Goal: Task Accomplishment & Management: Manage account settings

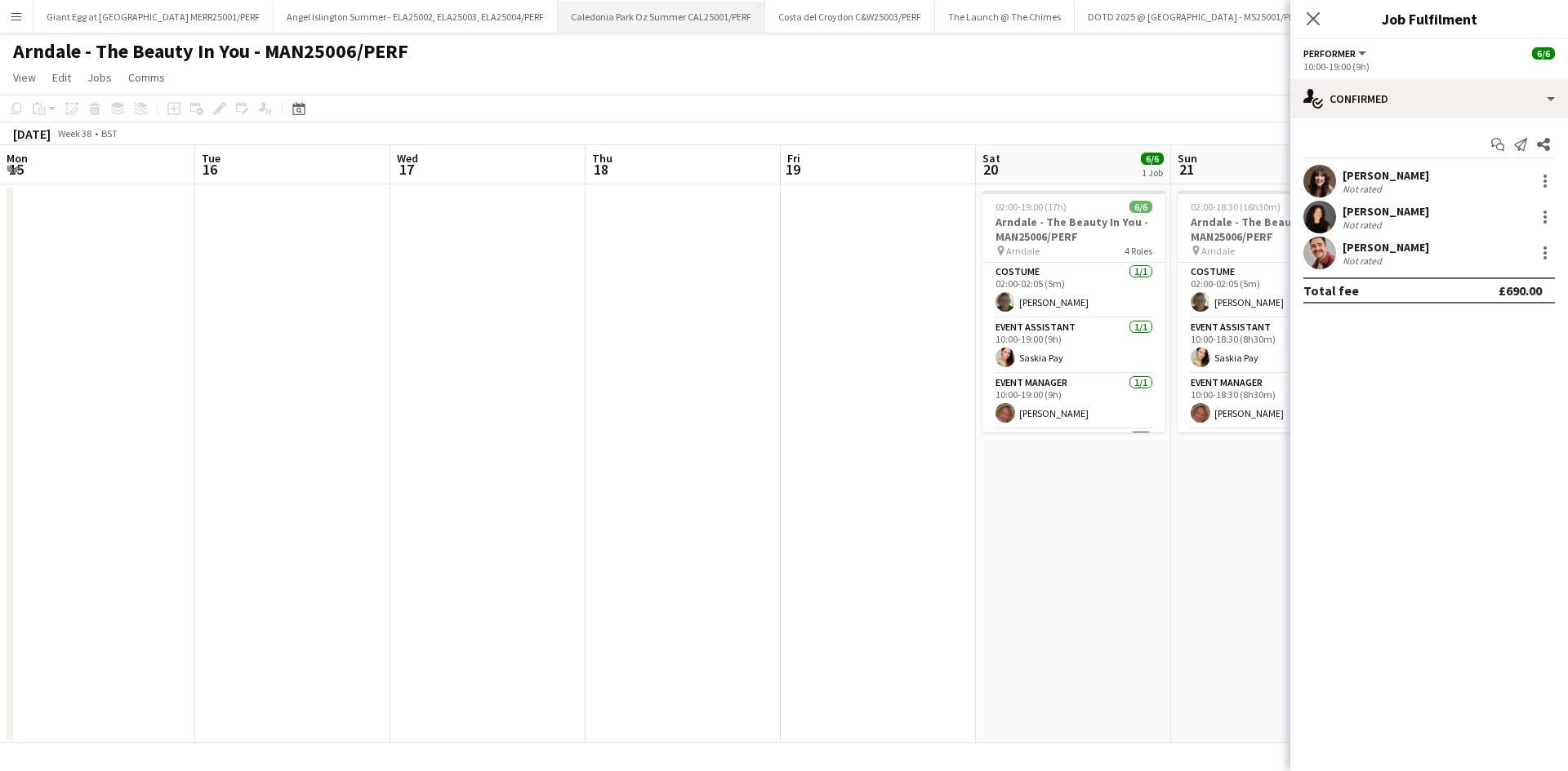
scroll to position [0, 474]
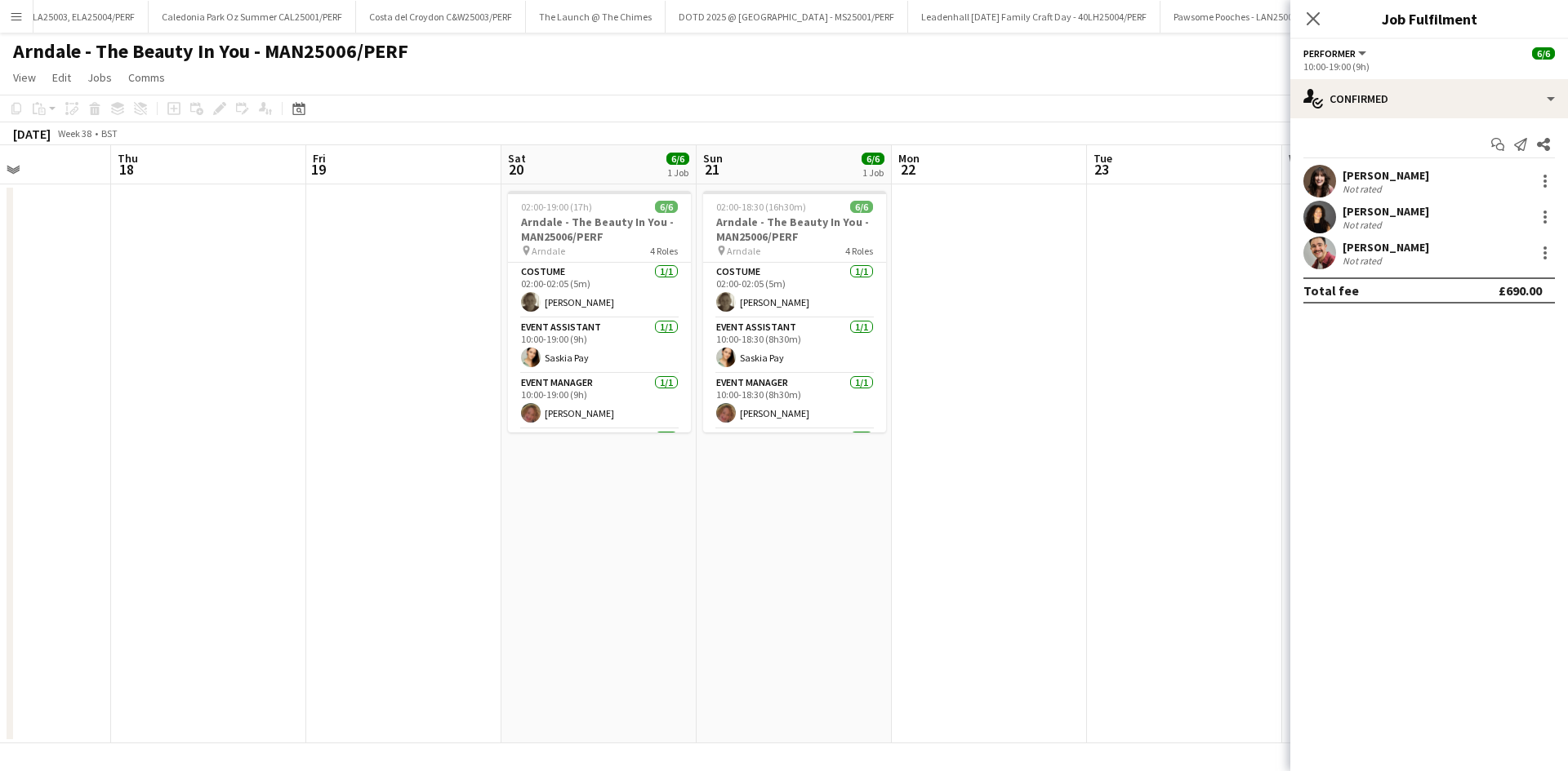
drag, startPoint x: 11, startPoint y: 19, endPoint x: 0, endPoint y: 44, distance: 27.3
click at [0, 40] on div "Menu Boards Boards Boards All jobs Status Workforce Workforce My Workforce Recr…" at bounding box center [784, 386] width 1568 height 771
click at [22, 13] on app-icon "Menu" at bounding box center [17, 17] width 13 height 13
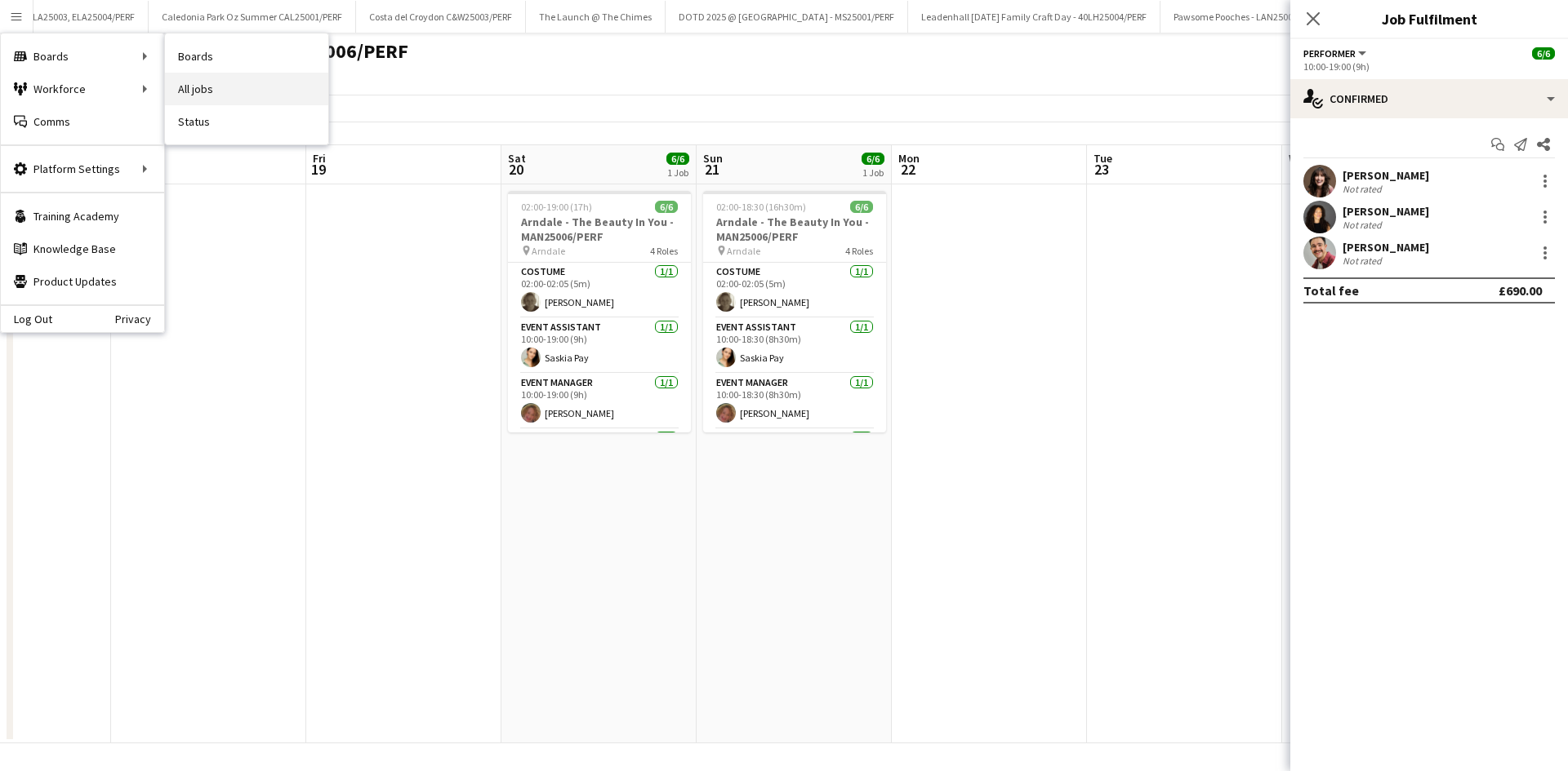
click at [250, 88] on link "All jobs" at bounding box center [247, 88] width 163 height 33
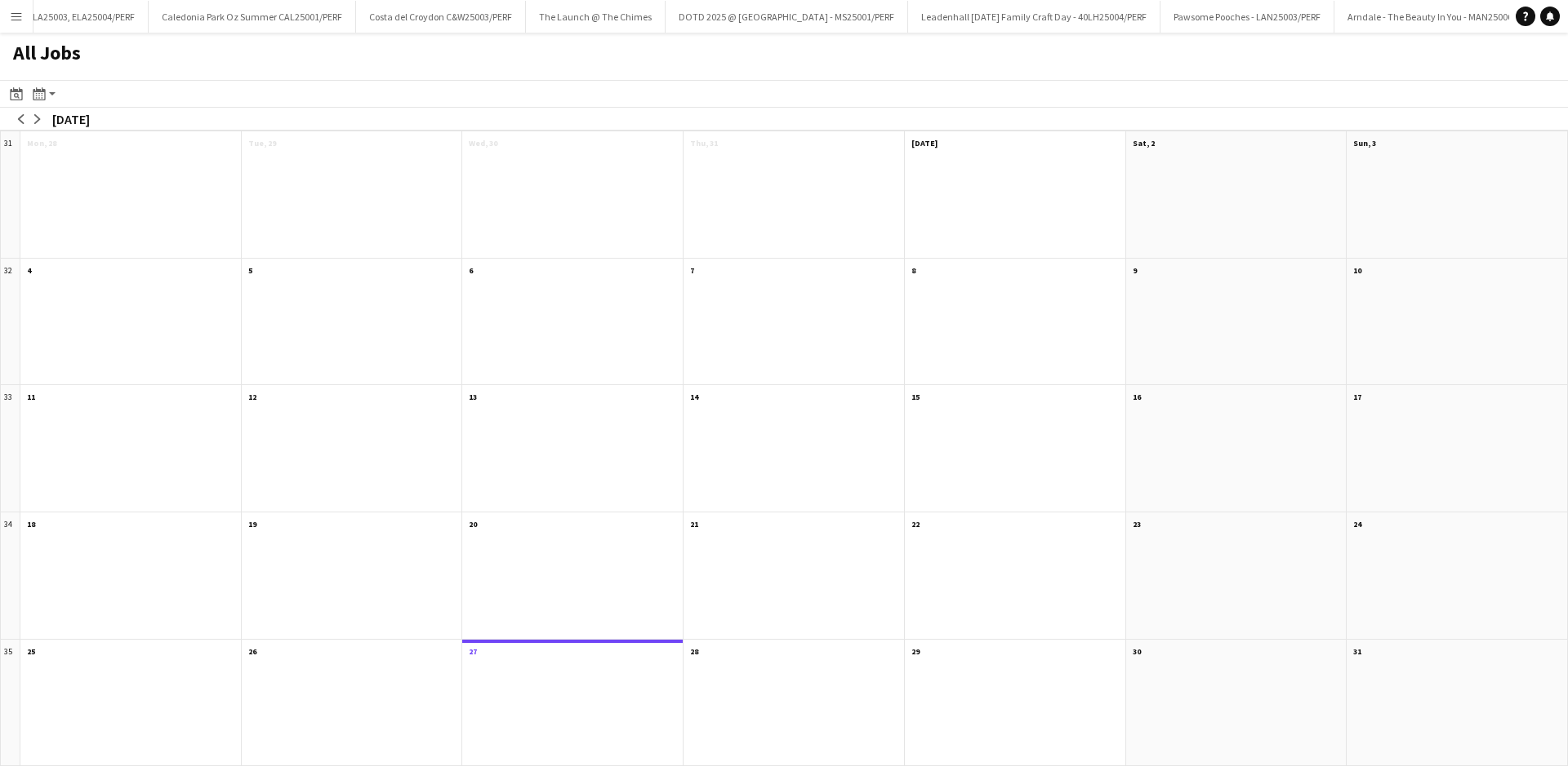
scroll to position [0, 403]
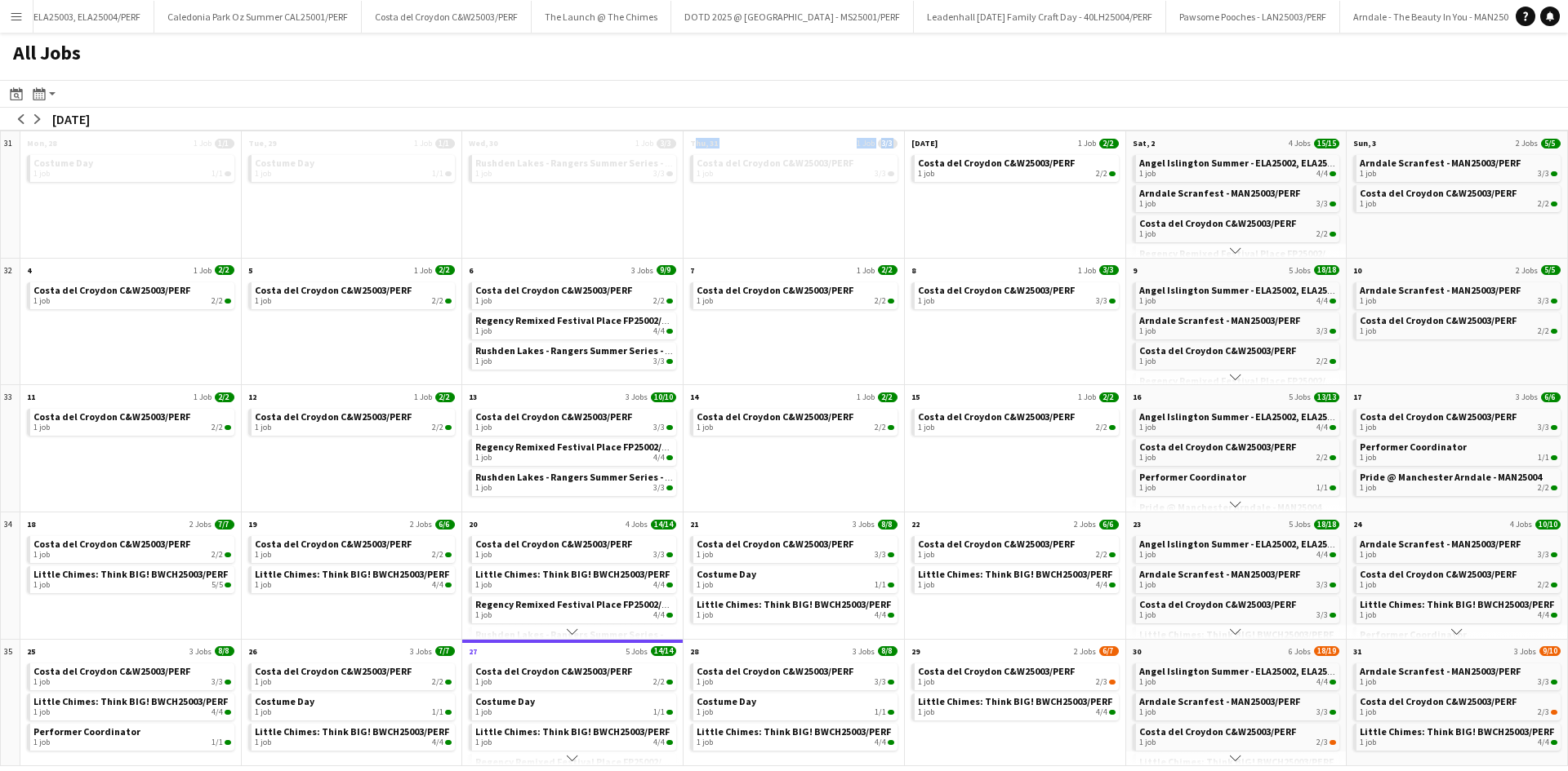
drag, startPoint x: 808, startPoint y: 221, endPoint x: 649, endPoint y: 224, distance: 159.0
click at [649, 224] on div "31 Scroll down Mon, 28 1 Job 1/1 Costume Day 1 job 1/1 Scroll down Tue, 29 1 Jo…" at bounding box center [784, 448] width 1568 height 635
click at [688, 198] on div "Costa del Croydon C&W25003/PERF 1 job 3/3" at bounding box center [794, 205] width 221 height 106
drag, startPoint x: 830, startPoint y: 92, endPoint x: 663, endPoint y: 124, distance: 170.0
click at [663, 124] on div "Date picker AUG 2025 AUG 2025 Monday M Tuesday T Wednesday W Thursday T Friday …" at bounding box center [784, 105] width 1568 height 51
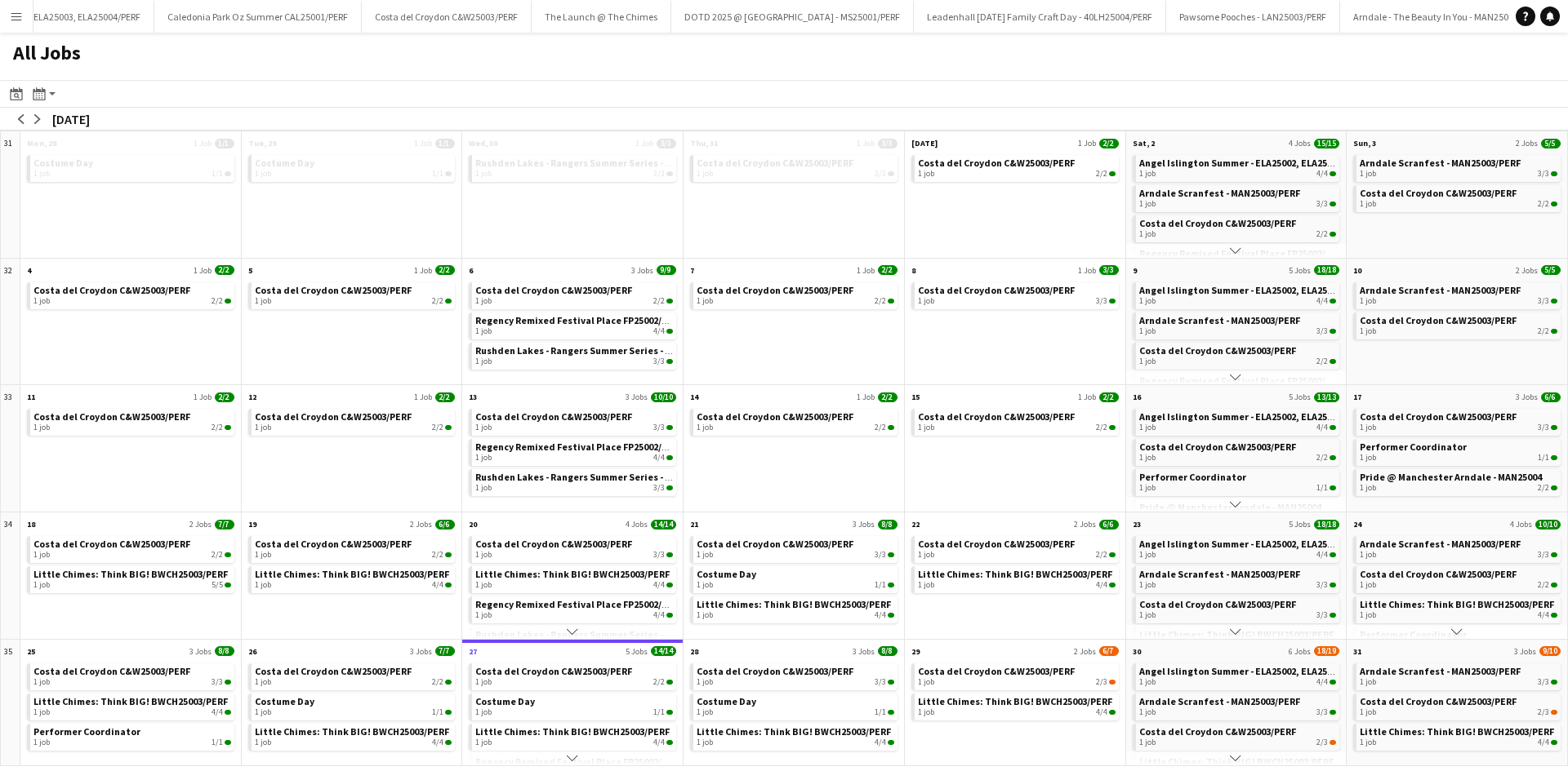
click at [716, 226] on div "Costa del Croydon C&W25003/PERF 1 job 3/3" at bounding box center [794, 205] width 221 height 106
click at [37, 125] on button "arrow-right" at bounding box center [37, 119] width 16 height 16
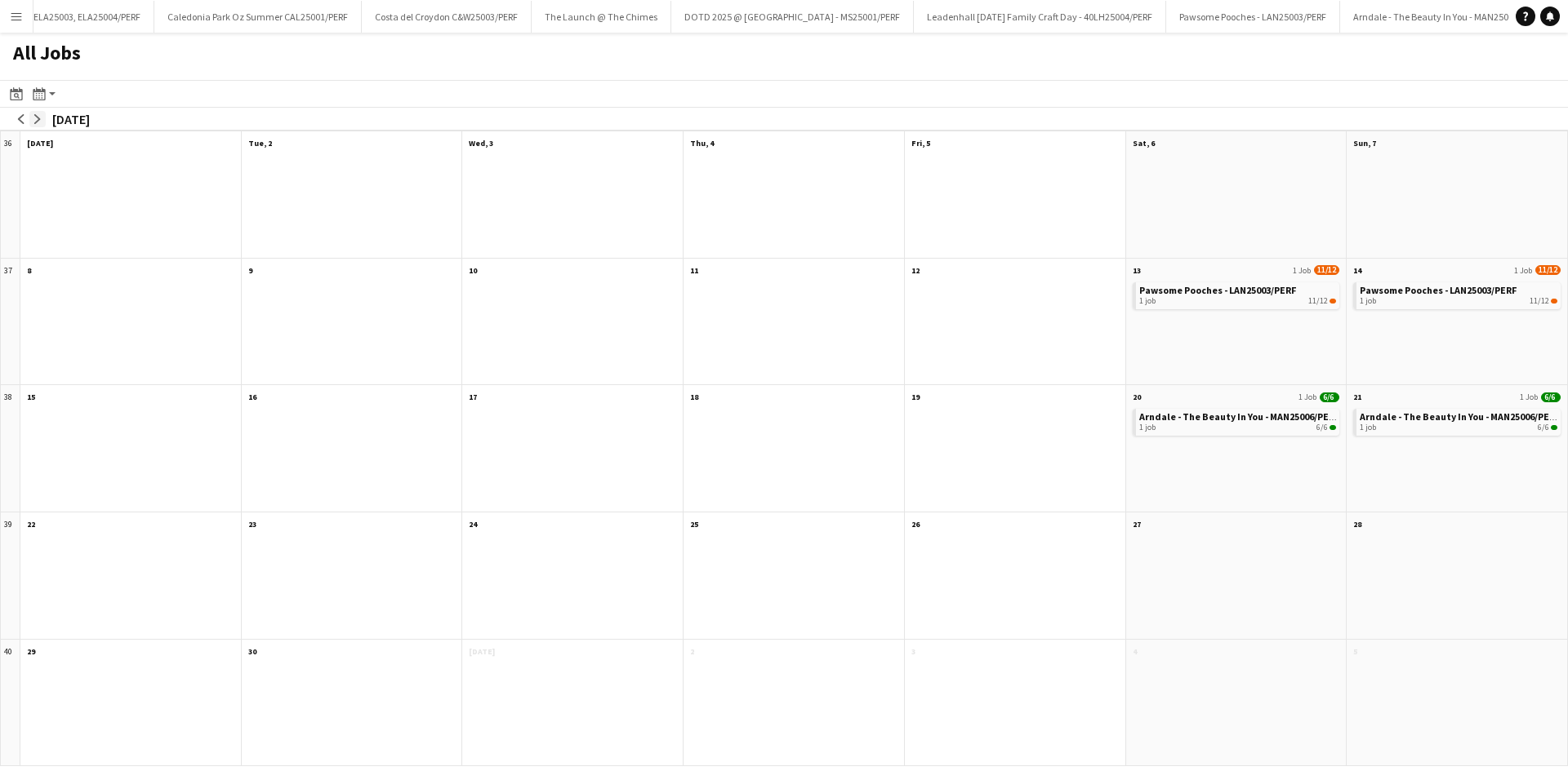
click at [37, 125] on button "arrow-right" at bounding box center [37, 119] width 16 height 16
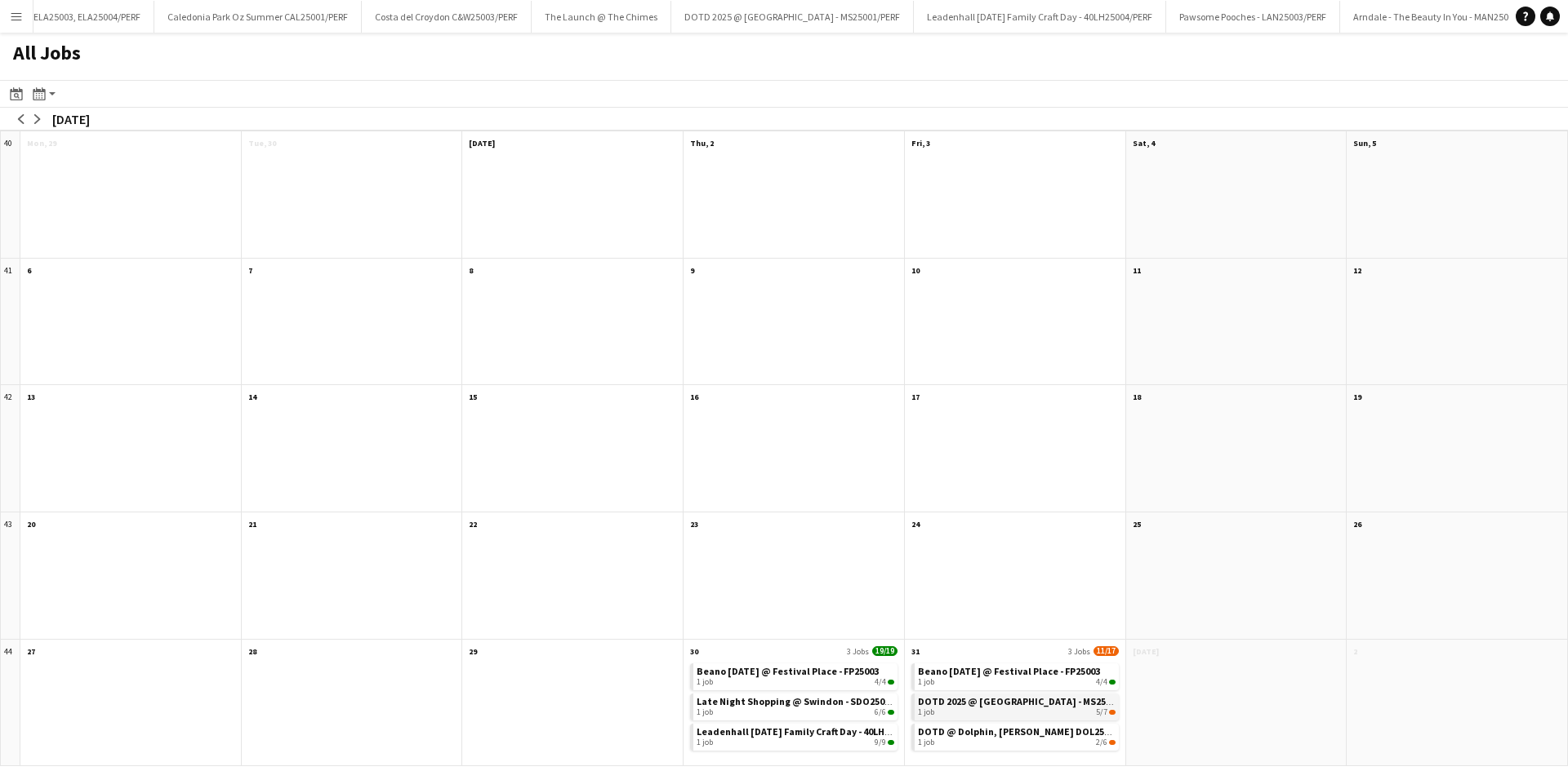
click at [955, 709] on div "1 job 5/7" at bounding box center [1016, 713] width 198 height 10
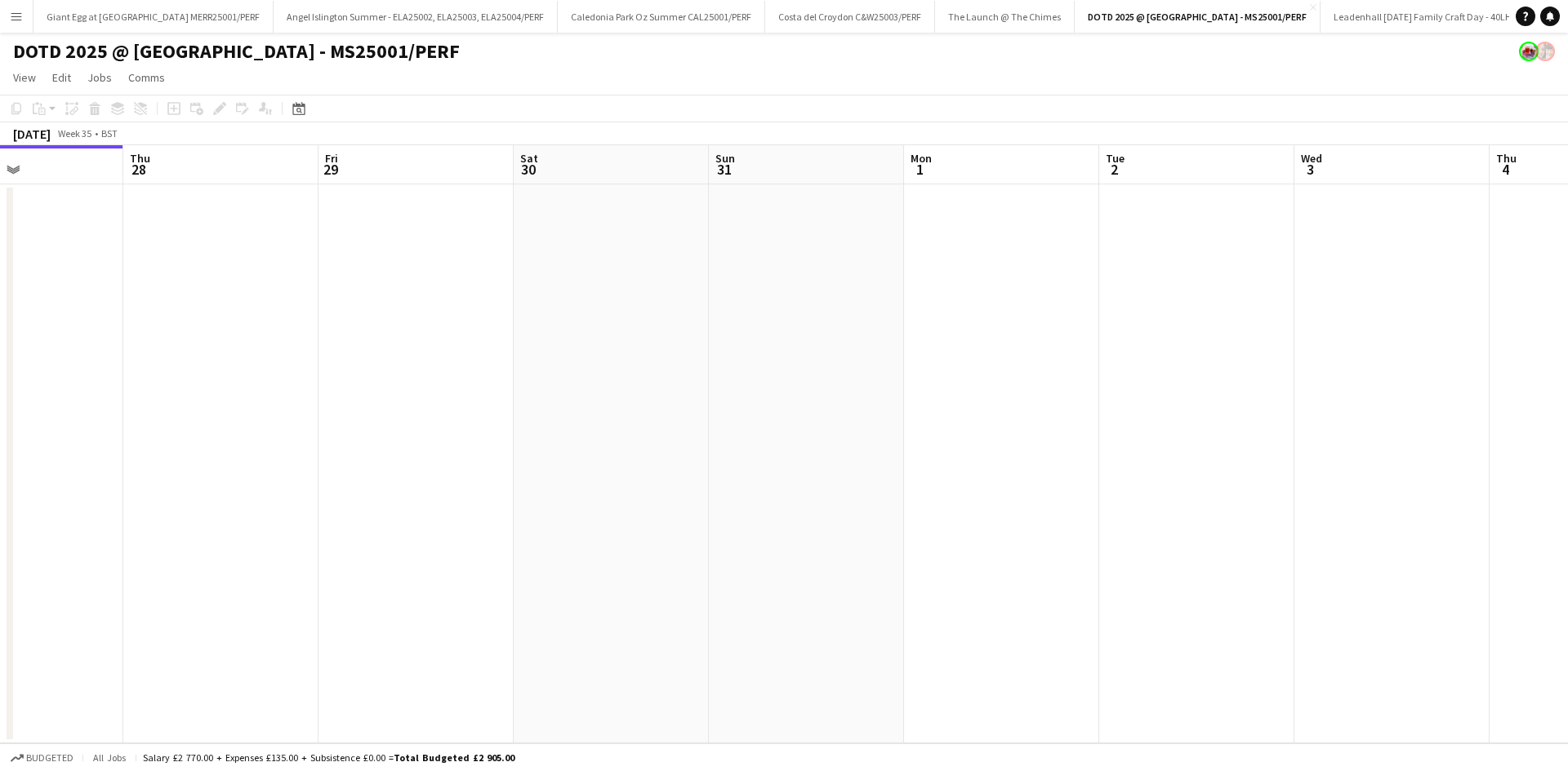
drag, startPoint x: 986, startPoint y: 381, endPoint x: 1092, endPoint y: 394, distance: 106.8
click at [769, 400] on app-calendar-viewport "Sun 24 Mon 25 Tue 26 Wed 27 Thu 28 Fri 29 Sat 30 Sun 31 Mon 1 Tue 2 Wed 3 Thu 4…" at bounding box center [784, 444] width 1568 height 598
drag, startPoint x: 781, startPoint y: 428, endPoint x: 660, endPoint y: 425, distance: 121.0
click at [618, 430] on app-calendar-viewport "Sun 24 Mon 25 Tue 26 Wed 27 Thu 28 Fri 29 Sat 30 Sun 31 Mon 1 Tue 2 Wed 3 Thu 4…" at bounding box center [784, 444] width 1568 height 598
click at [564, 457] on app-calendar-viewport "Tue 26 Wed 27 Thu 28 Fri 29 Sat 30 Sun 31 Mon 1 Tue 2 Wed 3 Thu 4 Fri 5 Sat 6 S…" at bounding box center [784, 444] width 1568 height 598
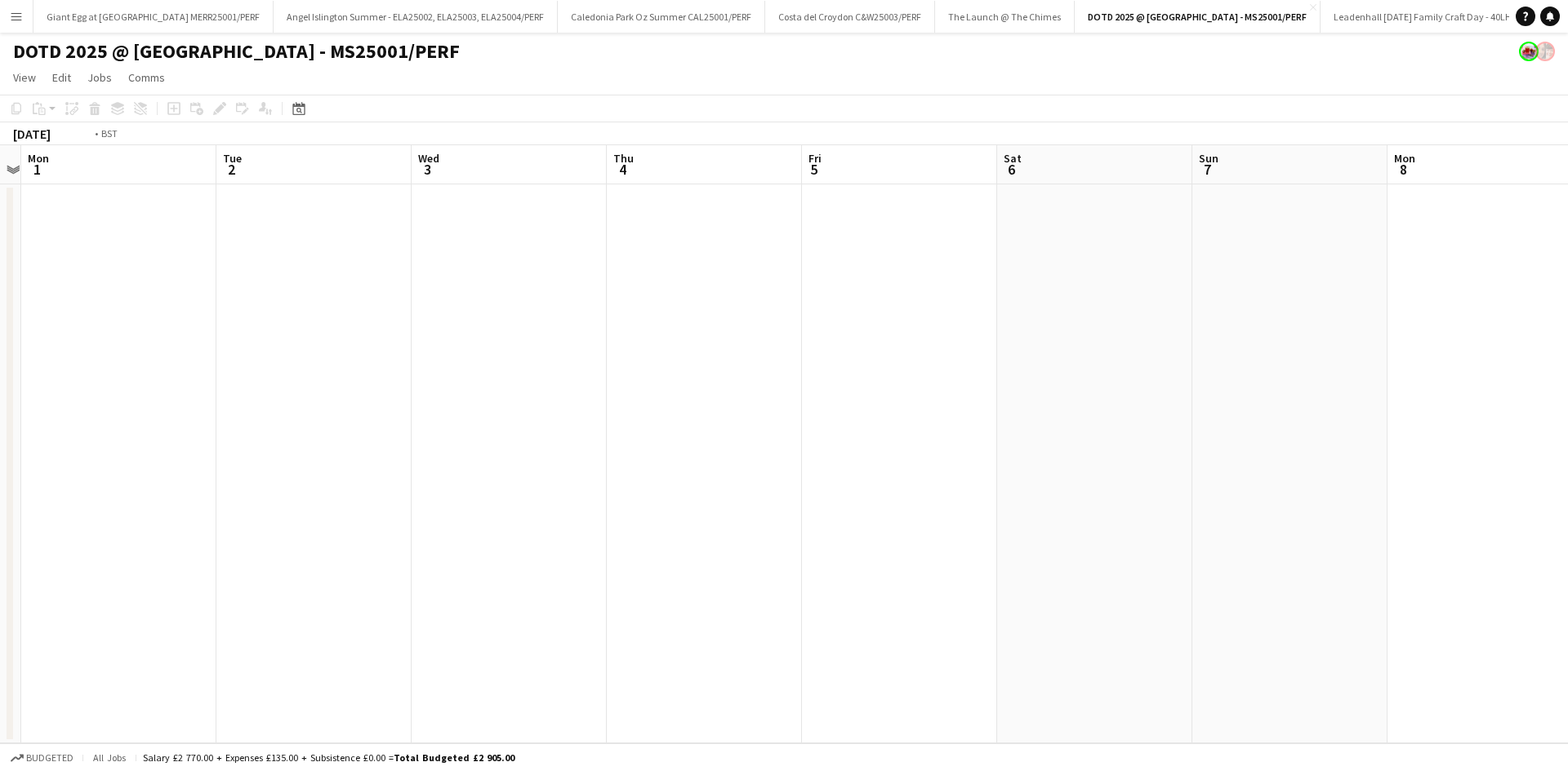
click at [738, 446] on app-calendar-viewport "Thu 28 Fri 29 Sat 30 Sun 31 Mon 1 Tue 2 Wed 3 Thu 4 Fri 5 Sat 6 Sun 7 Mon 8 Tue…" at bounding box center [784, 444] width 1568 height 598
drag, startPoint x: 1043, startPoint y: 403, endPoint x: 753, endPoint y: 425, distance: 290.8
click at [675, 436] on app-calendar-viewport "Sat 30 Sun 31 Mon 1 Tue 2 Wed 3 Thu 4 Fri 5 Sat 6 Sun 7 Mon 8 Tue 9 Wed 10 Thu …" at bounding box center [784, 444] width 1568 height 598
drag, startPoint x: 1087, startPoint y: 411, endPoint x: 750, endPoint y: 455, distance: 339.9
click at [738, 456] on app-calendar-viewport "Mon 1 Tue 2 Wed 3 Thu 4 Fri 5 Sat 6 Sun 7 Mon 8 Tue 9 Wed 10 Thu 11 Fri 12 Sat …" at bounding box center [784, 444] width 1568 height 598
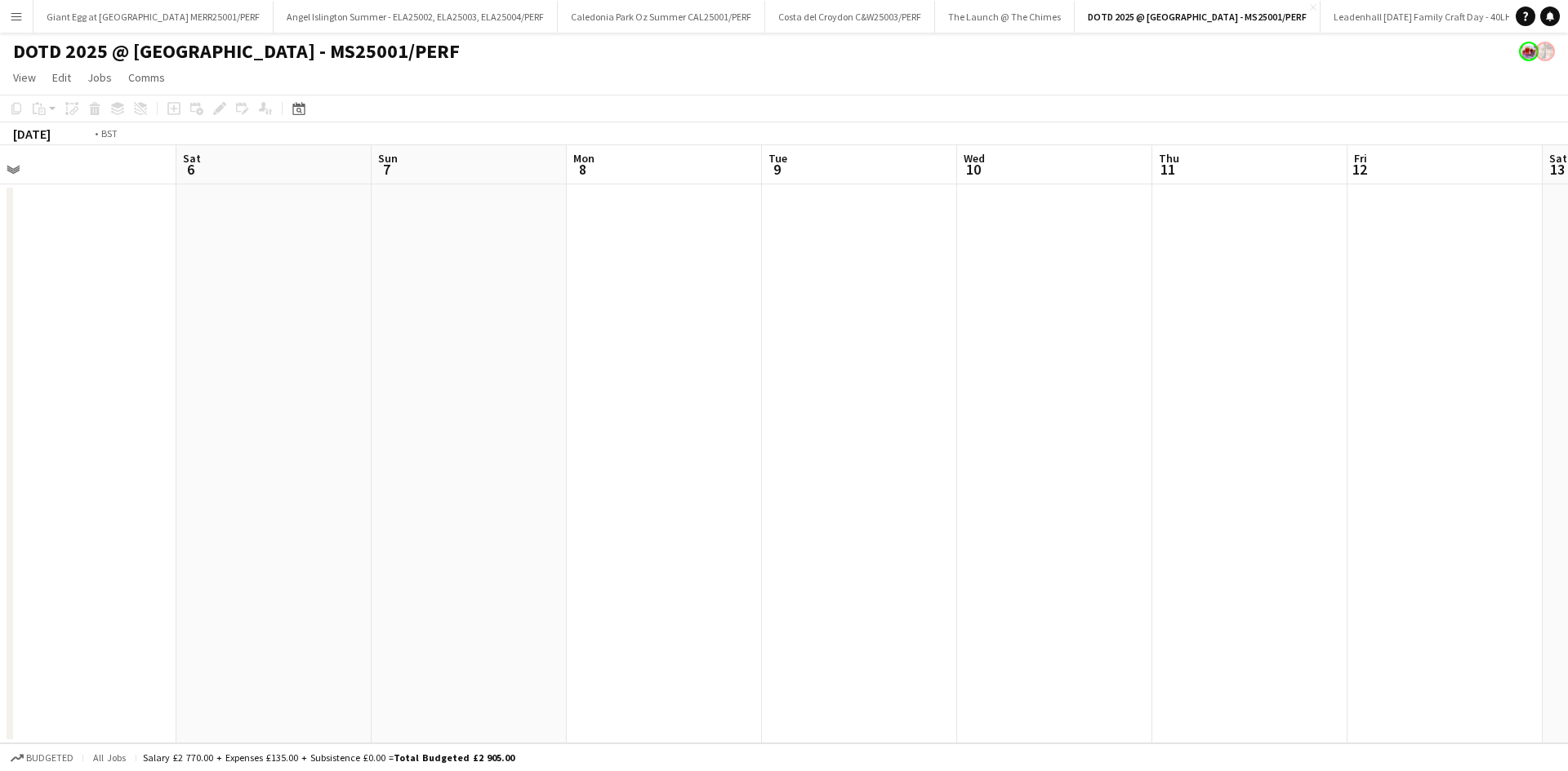
click at [547, 456] on app-calendar-viewport "Wed 3 Thu 4 Fri 5 Sat 6 Sun 7 Mon 8 Tue 9 Wed 10 Thu 11 Fri 12 Sat 13 Sun 14 Mo…" at bounding box center [784, 444] width 1568 height 598
drag, startPoint x: 1019, startPoint y: 391, endPoint x: 698, endPoint y: 394, distance: 321.0
click at [698, 394] on app-calendar-viewport "Sat 6 Sun 7 Mon 8 Tue 9 Wed 10 Thu 11 Fri 12 Sat 13 Sun 14 Mon 15 Tue 16 Wed 17…" at bounding box center [784, 444] width 1568 height 598
drag, startPoint x: 1029, startPoint y: 375, endPoint x: 707, endPoint y: 427, distance: 326.2
click at [707, 427] on app-calendar-viewport "Mon 8 Tue 9 Wed 10 Thu 11 Fri 12 Sat 13 Sun 14 Mon 15 Tue 16 Wed 17 Thu 18 Fri …" at bounding box center [784, 444] width 1568 height 598
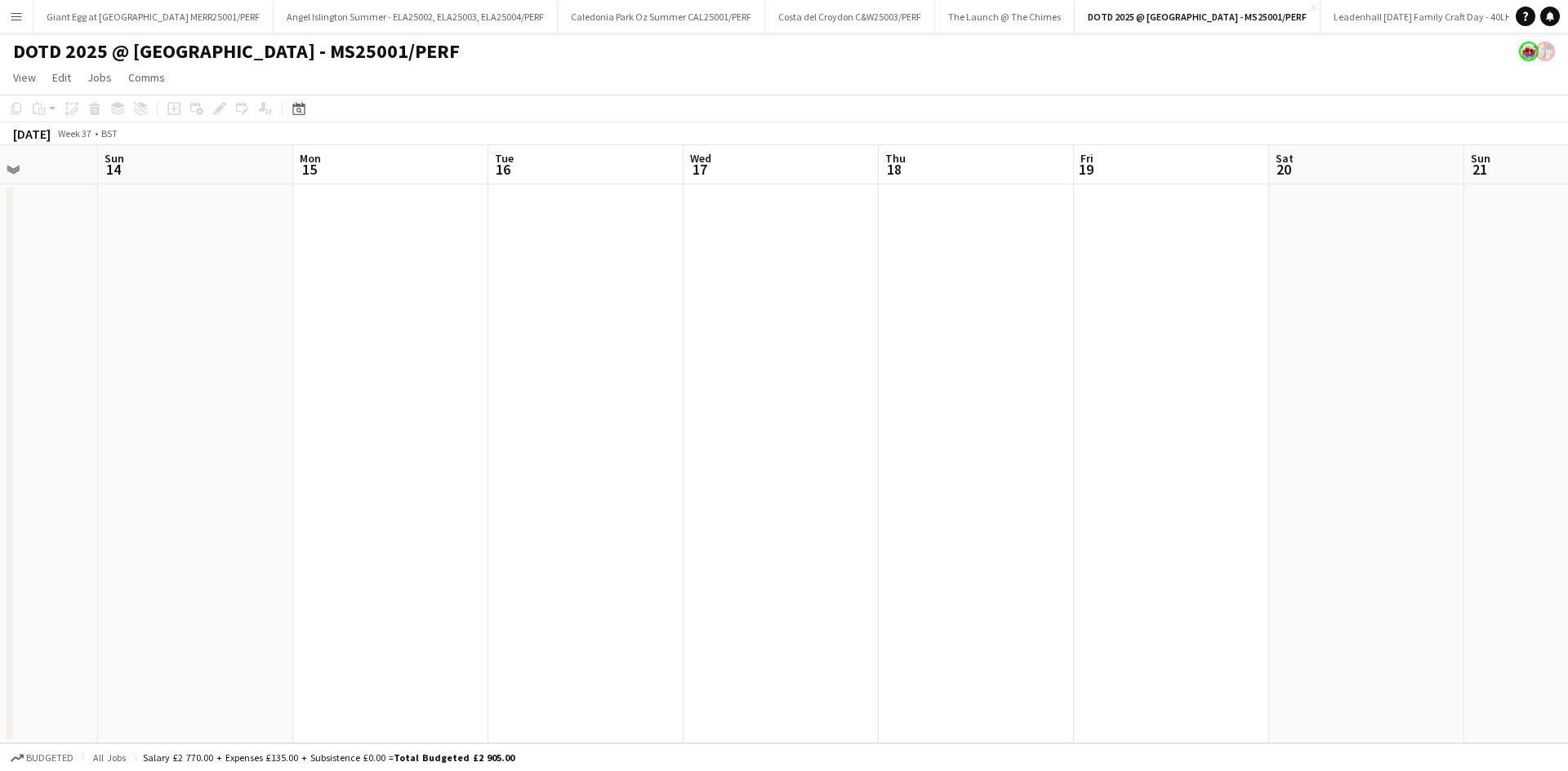
drag, startPoint x: 1246, startPoint y: 380, endPoint x: 1112, endPoint y: 381, distance: 134.0
click at [1112, 381] on app-calendar-viewport "Wed 10 Thu 11 Fri 12 Sat 13 Sun 14 Mon 15 Tue 16 Wed 17 Thu 18 Fri 19 Sat 20 Su…" at bounding box center [784, 444] width 1568 height 598
drag, startPoint x: 1179, startPoint y: 378, endPoint x: 627, endPoint y: 422, distance: 553.8
click at [627, 422] on app-calendar-viewport "Wed 10 Thu 11 Fri 12 Sat 13 Sun 14 Mon 15 Tue 16 Wed 17 Thu 18 Fri 19 Sat 20 Su…" at bounding box center [784, 444] width 1568 height 598
click at [778, 368] on app-calendar-viewport "Sun 14 Mon 15 Tue 16 Wed 17 Thu 18 Fri 19 Sat 20 Sun 21 Mon 22 Tue 23 Wed 24 Th…" at bounding box center [784, 444] width 1568 height 598
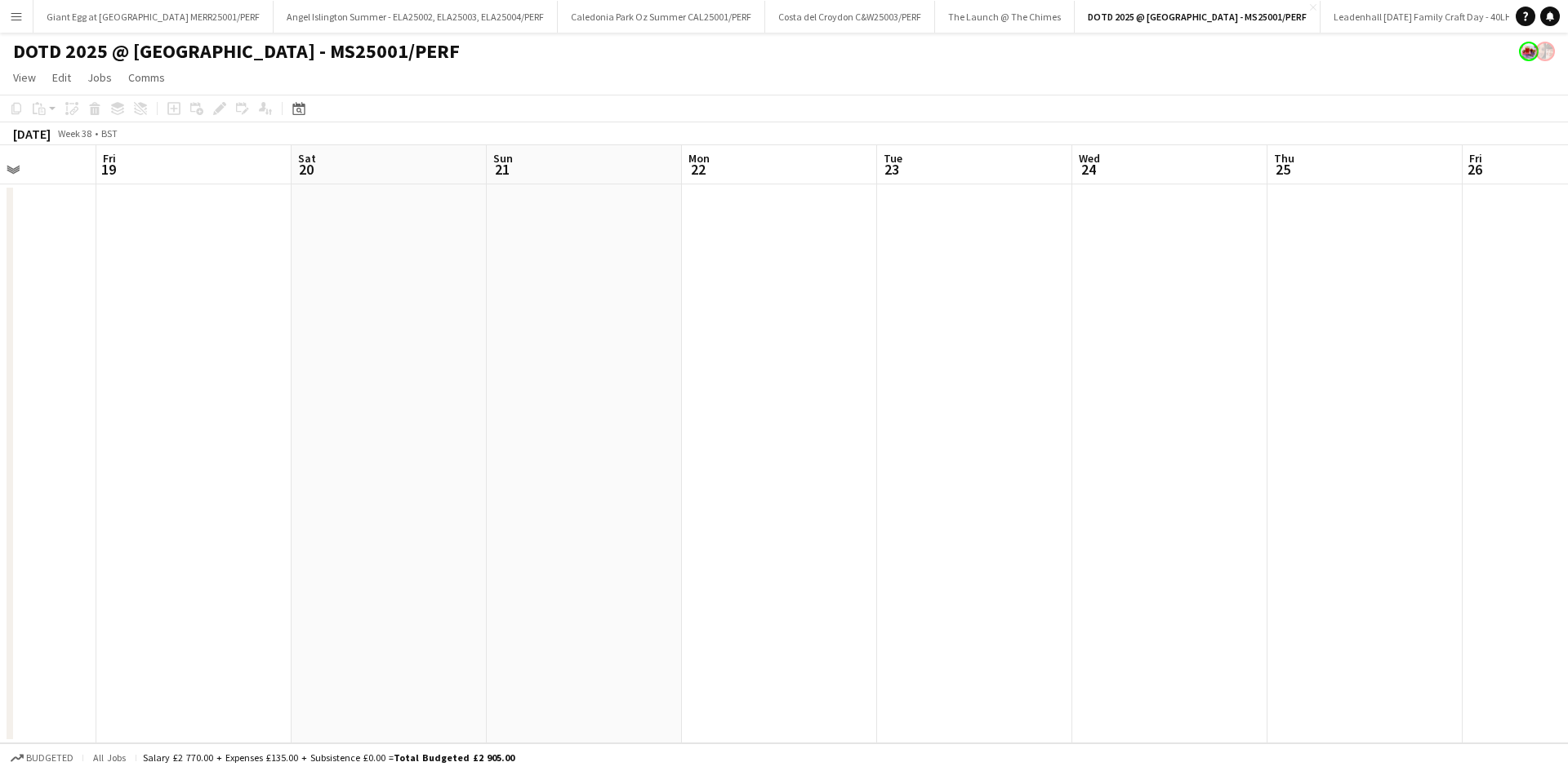
drag, startPoint x: 1092, startPoint y: 370, endPoint x: 986, endPoint y: 359, distance: 106.6
click at [707, 393] on app-calendar-viewport "Tue 16 Wed 17 Thu 18 Fri 19 Sat 20 Sun 21 Mon 22 Tue 23 Wed 24 Thu 25 Fri 26 Sa…" at bounding box center [784, 444] width 1568 height 598
drag, startPoint x: 897, startPoint y: 399, endPoint x: 814, endPoint y: 377, distance: 85.9
click at [701, 406] on app-calendar-viewport "Thu 18 Fri 19 Sat 20 Sun 21 Mon 22 Tue 23 Wed 24 Thu 25 Fri 26 Sat 27 Sun 28 Mo…" at bounding box center [784, 444] width 1568 height 598
drag, startPoint x: 1008, startPoint y: 357, endPoint x: 783, endPoint y: 358, distance: 225.0
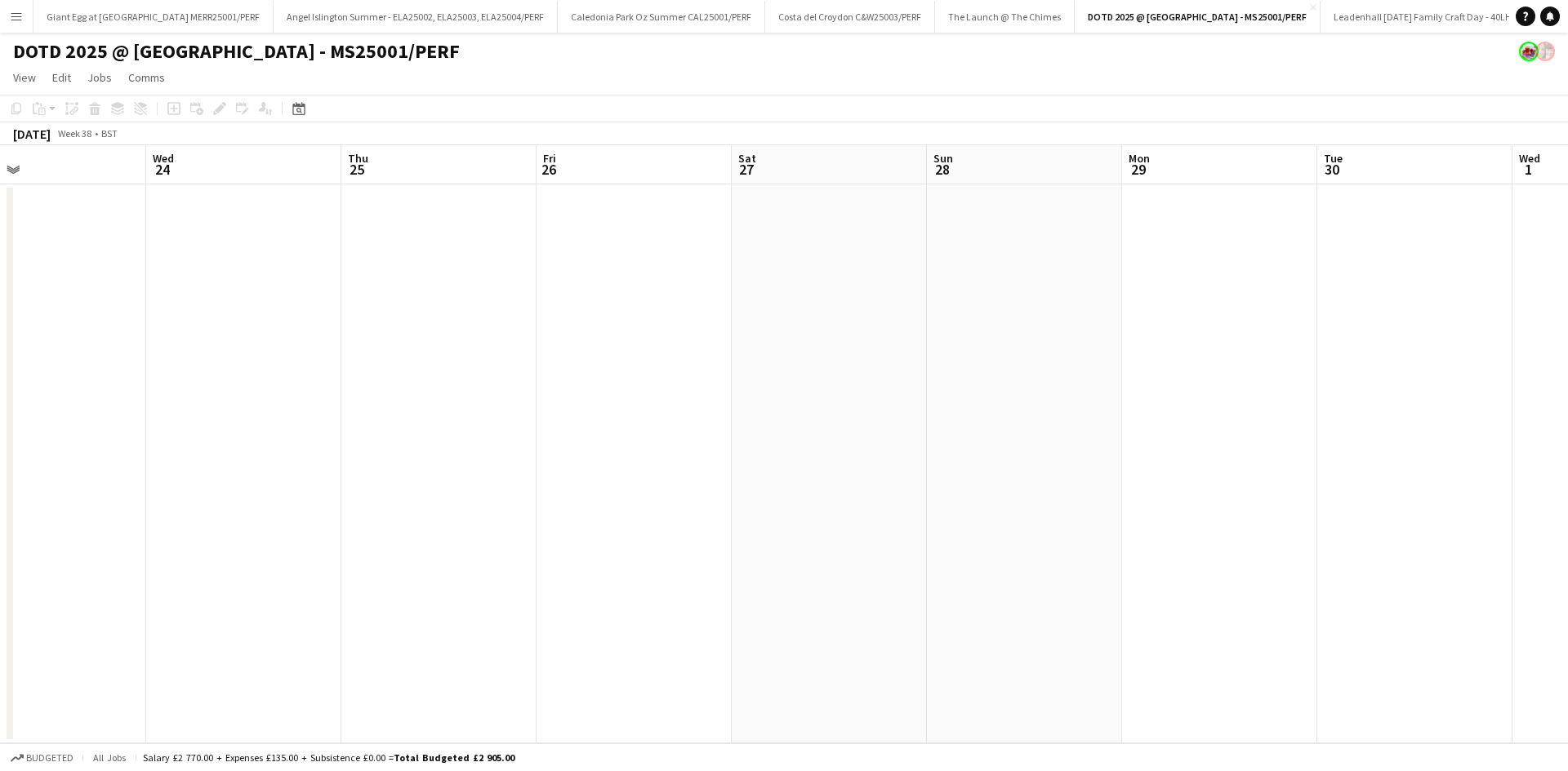
click at [776, 360] on app-calendar-viewport "Sun 21 Mon 22 Tue 23 Wed 24 Thu 25 Fri 26 Sat 27 Sun 28 Mon 29 Tue 30 Wed 1 Thu…" at bounding box center [784, 444] width 1568 height 598
drag, startPoint x: 1000, startPoint y: 364, endPoint x: 1030, endPoint y: 340, distance: 38.4
click at [728, 383] on app-calendar-viewport "Tue 23 Wed 24 Thu 25 Fri 26 Sat 27 Sun 28 Mon 29 Tue 30 Wed 1 Thu 2 Fri 3 Sat 4…" at bounding box center [784, 444] width 1568 height 598
drag, startPoint x: 1274, startPoint y: 359, endPoint x: 1132, endPoint y: 338, distance: 143.5
click at [684, 391] on app-calendar-viewport "Fri 26 Sat 27 Sun 28 Mon 29 Tue 30 Wed 1 Thu 2 Fri 3 Sat 4 Sun 5 Mon 6 Tue 7 We…" at bounding box center [784, 444] width 1568 height 598
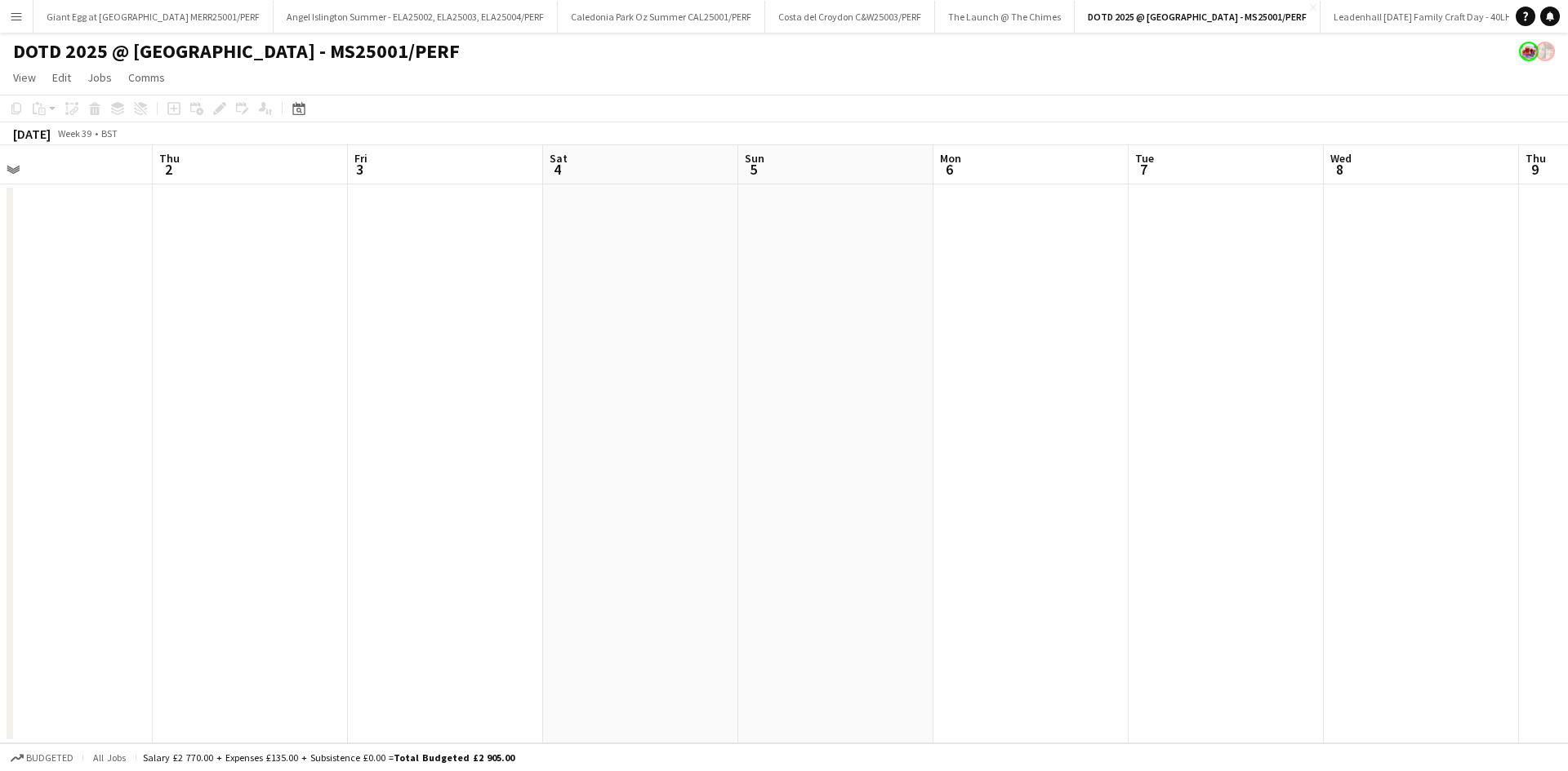
drag, startPoint x: 824, startPoint y: 405, endPoint x: 784, endPoint y: 387, distance: 43.9
click at [674, 407] on app-calendar-viewport "Mon 29 Tue 30 Wed 1 Thu 2 Fri 3 Sat 4 Sun 5 Mon 6 Tue 7 Wed 8 Thu 9 Fri 10 Sat …" at bounding box center [784, 444] width 1568 height 598
drag, startPoint x: 766, startPoint y: 413, endPoint x: 1129, endPoint y: 374, distance: 365.1
click at [766, 412] on app-calendar-viewport "Wed 1 Thu 2 Fri 3 Sat 4 Sun 5 Mon 6 Tue 7 Wed 8 Thu 9 Fri 10 Sat 11 Sun 12 Mon …" at bounding box center [784, 444] width 1568 height 598
click at [655, 429] on app-calendar-viewport "Sat 4 Sun 5 Mon 6 Tue 7 Wed 8 Thu 9 Fri 10 Sat 11 Sun 12 Mon 13 Tue 14 Wed 15 T…" at bounding box center [784, 444] width 1568 height 598
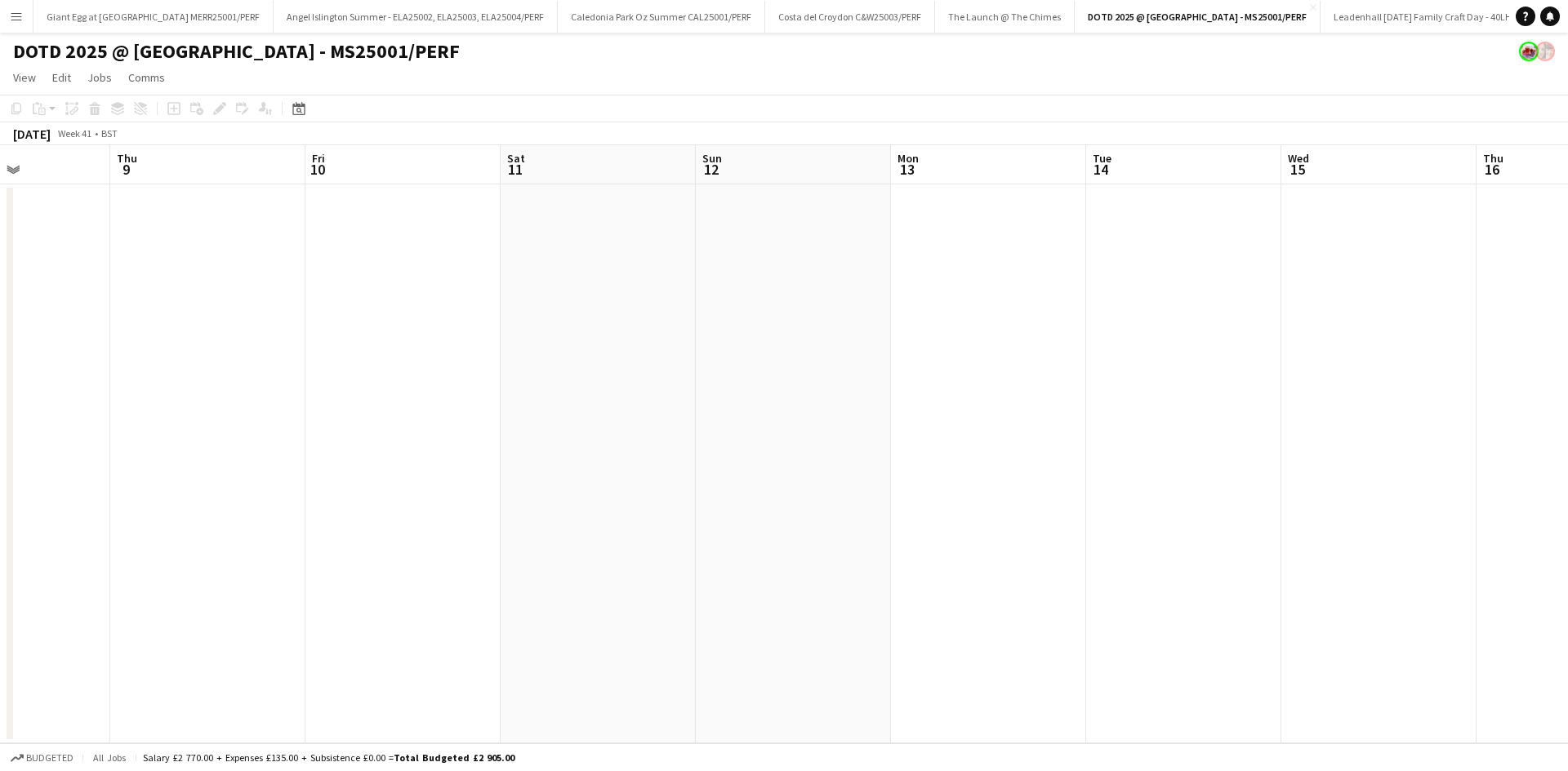
drag, startPoint x: 945, startPoint y: 381, endPoint x: 243, endPoint y: 320, distance: 704.6
click at [396, 338] on app-calendar-viewport "Mon 6 Tue 7 Wed 8 Thu 9 Fri 10 Sat 11 Sun 12 Mon 13 Tue 14 Wed 15 Thu 16 Fri 17…" at bounding box center [784, 444] width 1568 height 598
drag, startPoint x: 85, startPoint y: 311, endPoint x: 461, endPoint y: 286, distance: 376.8
click at [88, 311] on app-calendar-viewport "Thu 9 Fri 10 Sat 11 Sun 12 Mon 13 Tue 14 Wed 15 Thu 16 Fri 17 Sat 18 Sun 19 Mon…" at bounding box center [784, 444] width 1568 height 598
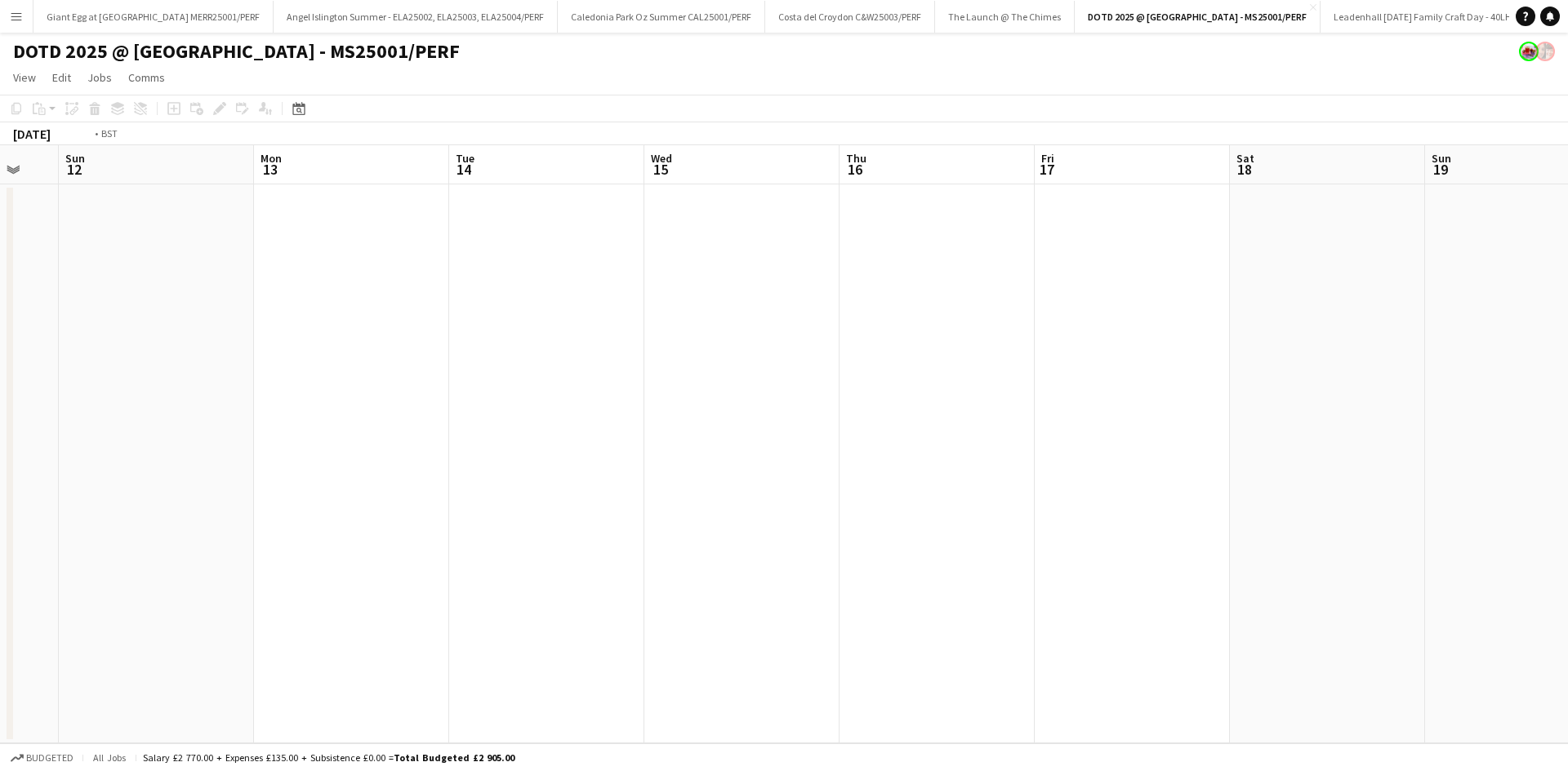
drag, startPoint x: 399, startPoint y: 300, endPoint x: 294, endPoint y: 316, distance: 106.2
click at [294, 316] on app-calendar-viewport "Thu 9 Fri 10 Sat 11 Sun 12 Mon 13 Tue 14 Wed 15 Thu 16 Fri 17 Sat 18 Sun 19 Mon…" at bounding box center [784, 444] width 1568 height 598
click at [339, 314] on app-calendar-viewport "Sat 11 Sun 12 Mon 13 Tue 14 Wed 15 Thu 16 Fri 17 Sat 18 Sun 19 Mon 20 Tue 21 We…" at bounding box center [784, 444] width 1568 height 598
drag, startPoint x: 661, startPoint y: 299, endPoint x: 846, endPoint y: 290, distance: 185.2
click at [558, 316] on app-calendar-viewport "Sat 11 Sun 12 Mon 13 Tue 14 Wed 15 Thu 16 Fri 17 Sat 18 Sun 19 Mon 20 Tue 21 We…" at bounding box center [784, 444] width 1568 height 598
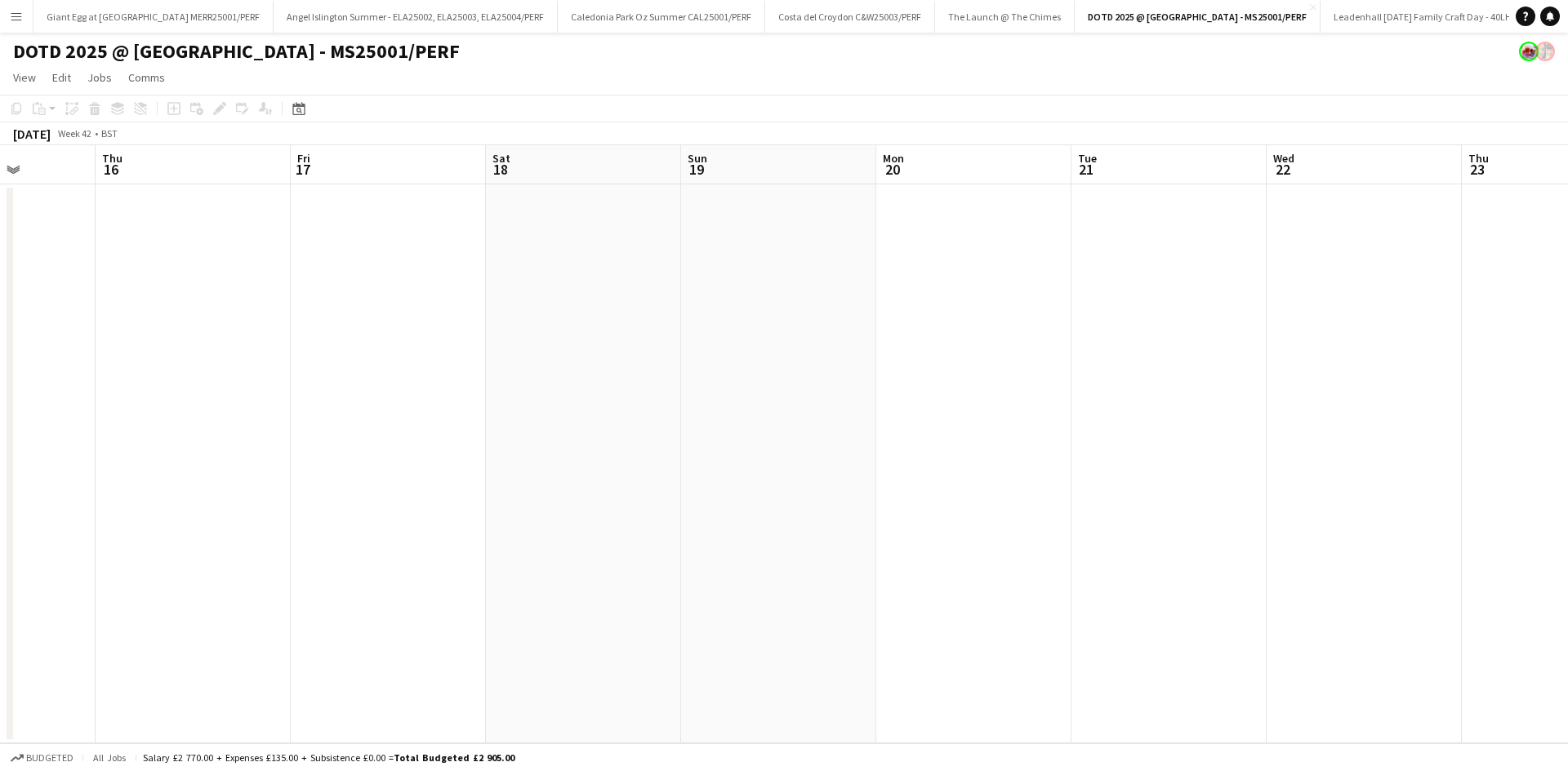
click at [569, 326] on app-calendar-viewport "Mon 13 Tue 14 Wed 15 Thu 16 Fri 17 Sat 18 Sun 19 Mon 20 Tue 21 Wed 22 Thu 23 Fr…" at bounding box center [784, 444] width 1568 height 598
drag, startPoint x: 723, startPoint y: 292, endPoint x: 670, endPoint y: 295, distance: 53.1
click at [589, 307] on app-calendar-viewport "Mon 13 Tue 14 Wed 15 Thu 16 Fri 17 Sat 18 Sun 19 Mon 20 Tue 21 Wed 22 Thu 23 Fr…" at bounding box center [784, 444] width 1568 height 598
drag, startPoint x: 731, startPoint y: 282, endPoint x: 557, endPoint y: 288, distance: 174.1
click at [553, 289] on app-calendar-viewport "Wed 15 Thu 16 Fri 17 Sat 18 Sun 19 Mon 20 Tue 21 Wed 22 Thu 23 Fri 24 Sat 25 Su…" at bounding box center [784, 444] width 1568 height 598
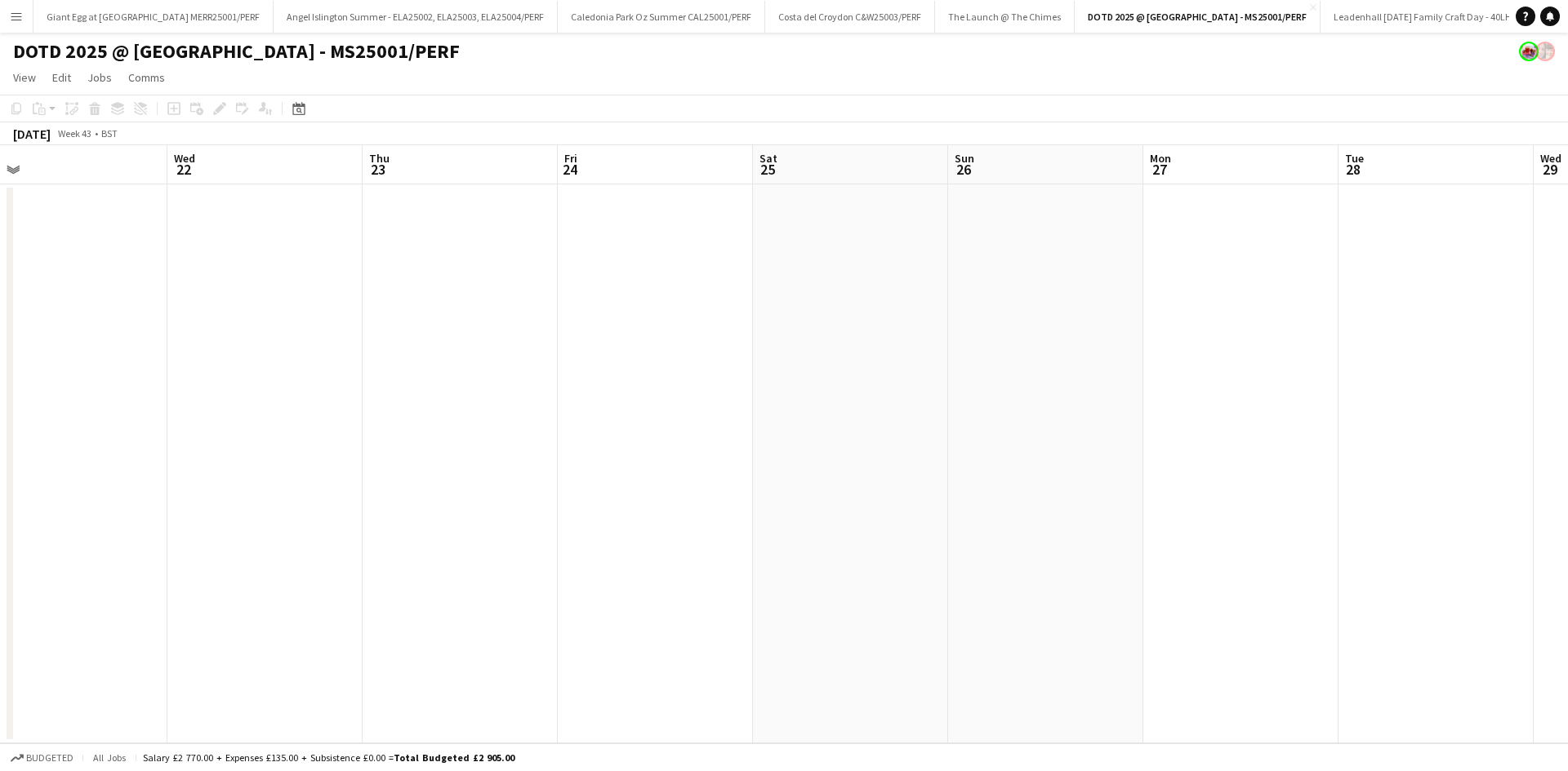
drag, startPoint x: 753, startPoint y: 246, endPoint x: 814, endPoint y: 226, distance: 64.2
click at [567, 247] on app-calendar-viewport "Fri 17 Sat 18 Sun 19 Mon 20 Tue 21 Wed 22 Thu 23 Fri 24 Sat 25 Sun 26 Mon 27 Tu…" at bounding box center [784, 444] width 1568 height 598
drag, startPoint x: 853, startPoint y: 227, endPoint x: 514, endPoint y: 274, distance: 342.2
click at [496, 275] on app-calendar-viewport "Sun 19 Mon 20 Tue 21 Wed 22 Thu 23 Fri 24 Sat 25 Sun 26 Mon 27 Tue 28 Wed 29 Th…" at bounding box center [784, 444] width 1568 height 598
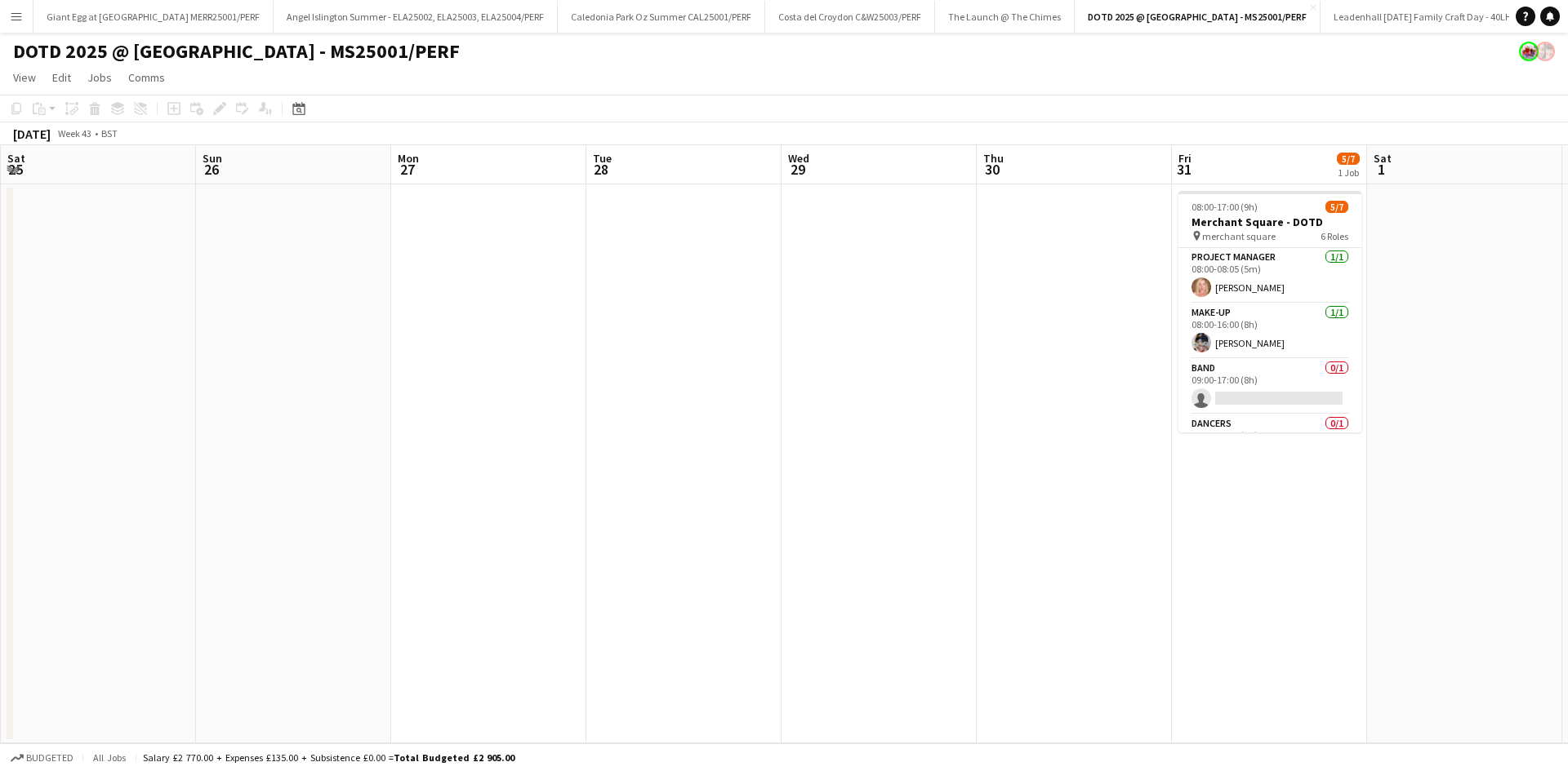
drag, startPoint x: 844, startPoint y: 241, endPoint x: 687, endPoint y: 258, distance: 157.9
click at [570, 277] on app-calendar-viewport "Tue 21 Wed 22 Thu 23 Fri 24 Sat 25 Sun 26 Mon 27 Tue 28 Wed 29 Thu 30 Fri 31 5/…" at bounding box center [784, 444] width 1568 height 598
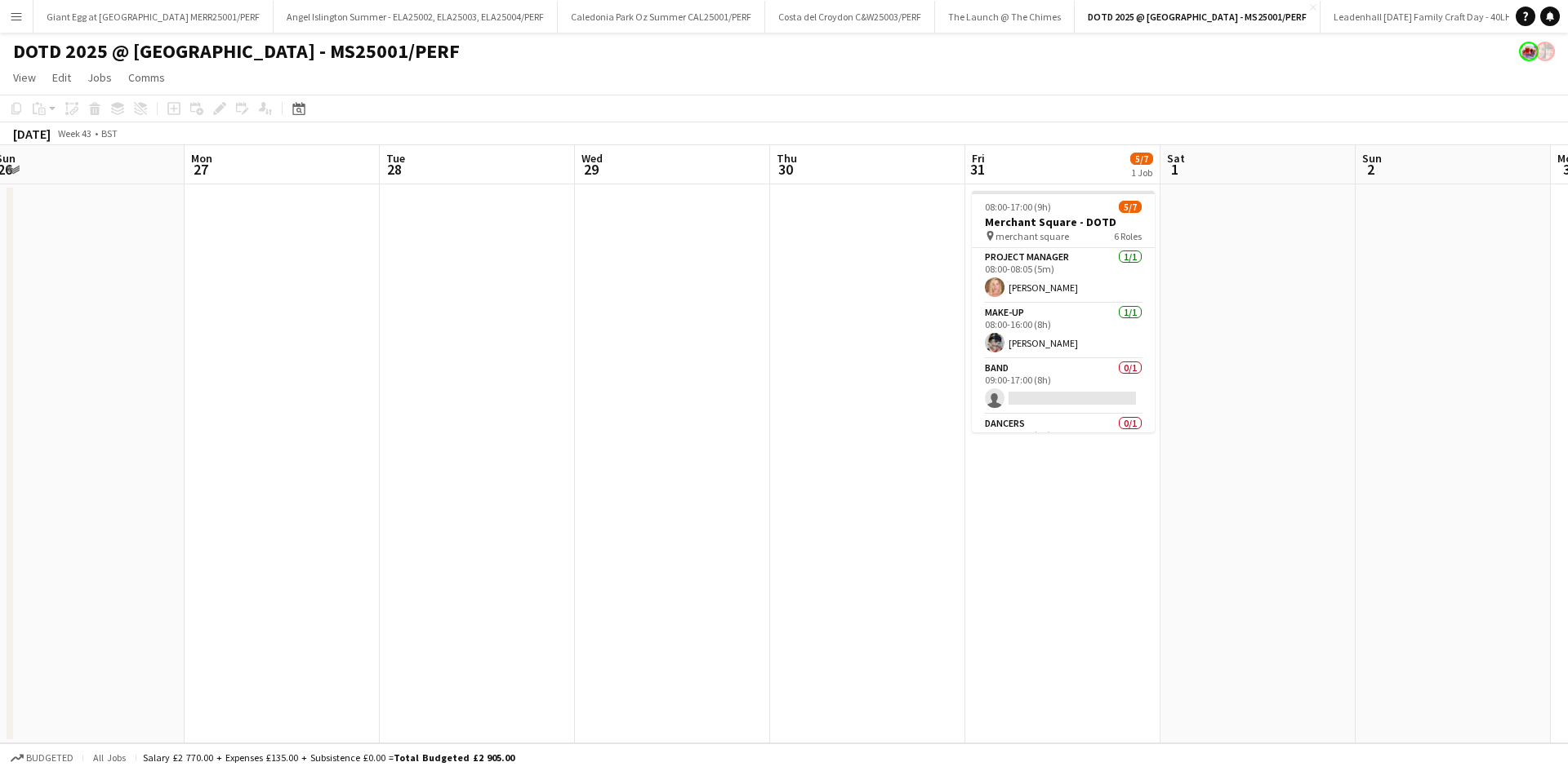
drag, startPoint x: 752, startPoint y: 256, endPoint x: 779, endPoint y: 233, distance: 35.5
click at [586, 272] on app-calendar-viewport "Thu 23 Fri 24 Sat 25 Sun 26 Mon 27 Tue 28 Wed 29 Thu 30 Fri 31 5/7 1 Job Sat 1 …" at bounding box center [784, 444] width 1568 height 598
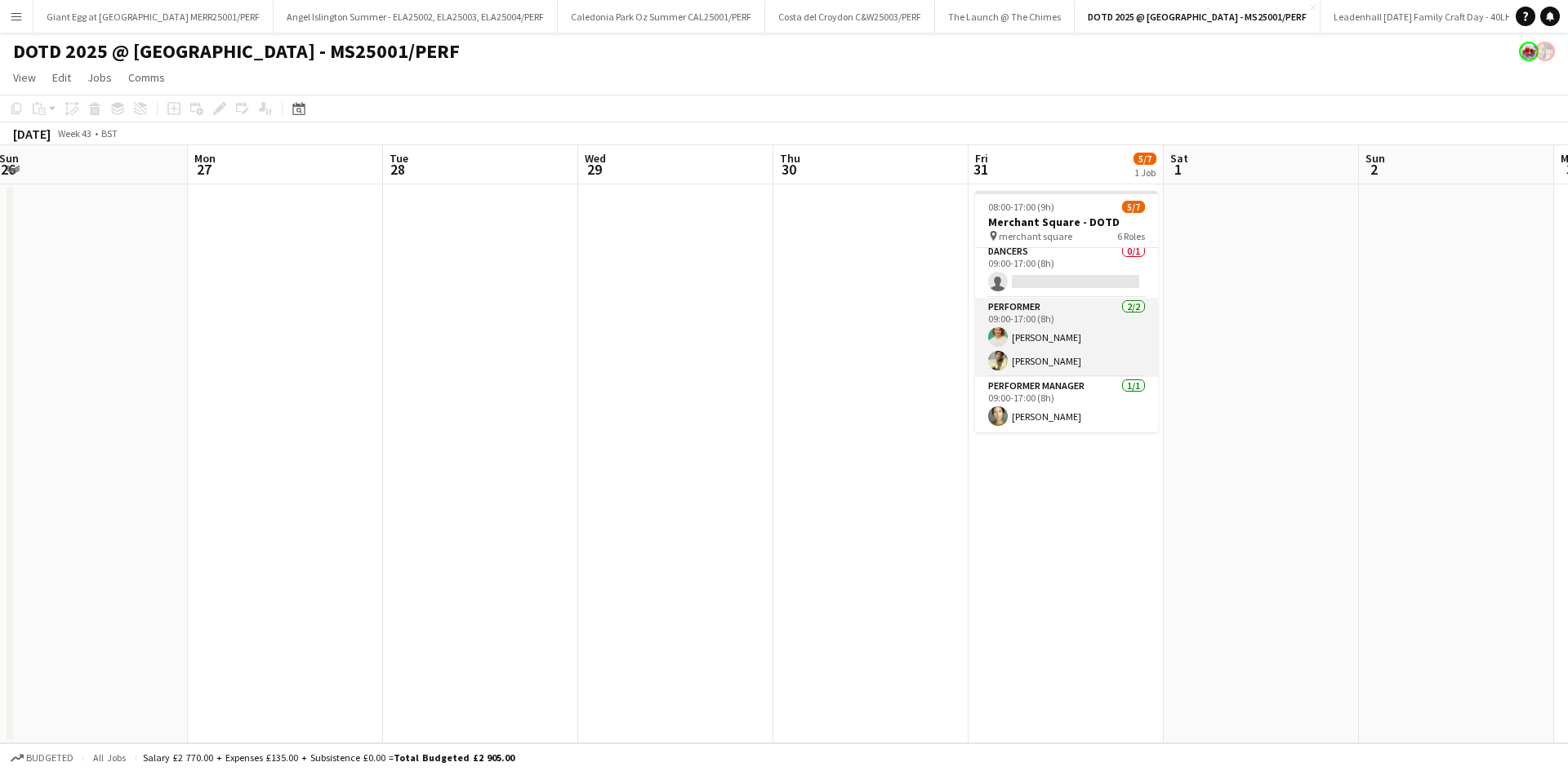
click at [1045, 334] on app-card-role "Performer [DATE] 09:00-17:00 (8h) [PERSON_NAME] [PERSON_NAME] Muzariri" at bounding box center [1066, 338] width 183 height 79
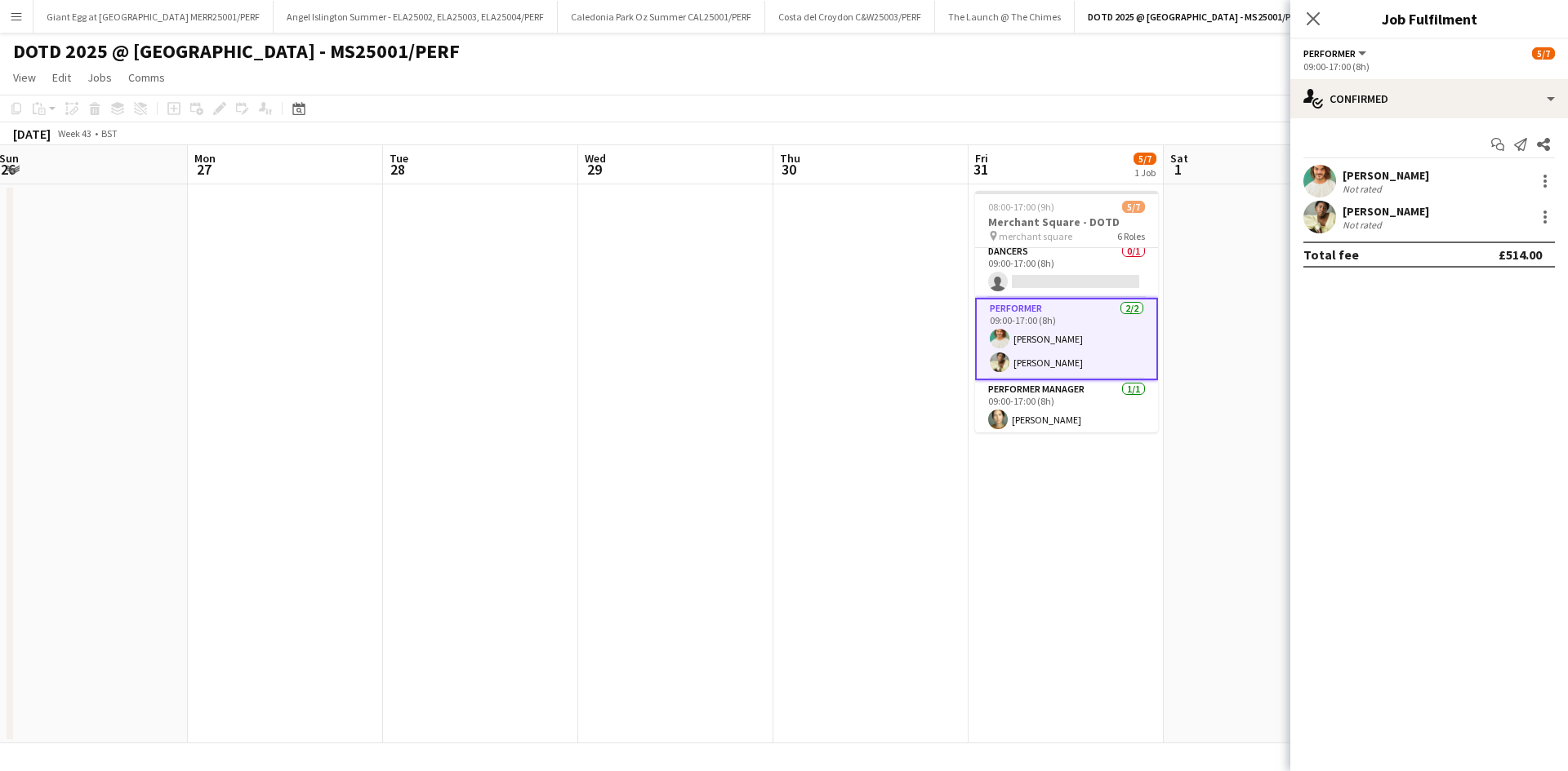
click at [1401, 178] on div "[PERSON_NAME]" at bounding box center [1385, 175] width 87 height 14
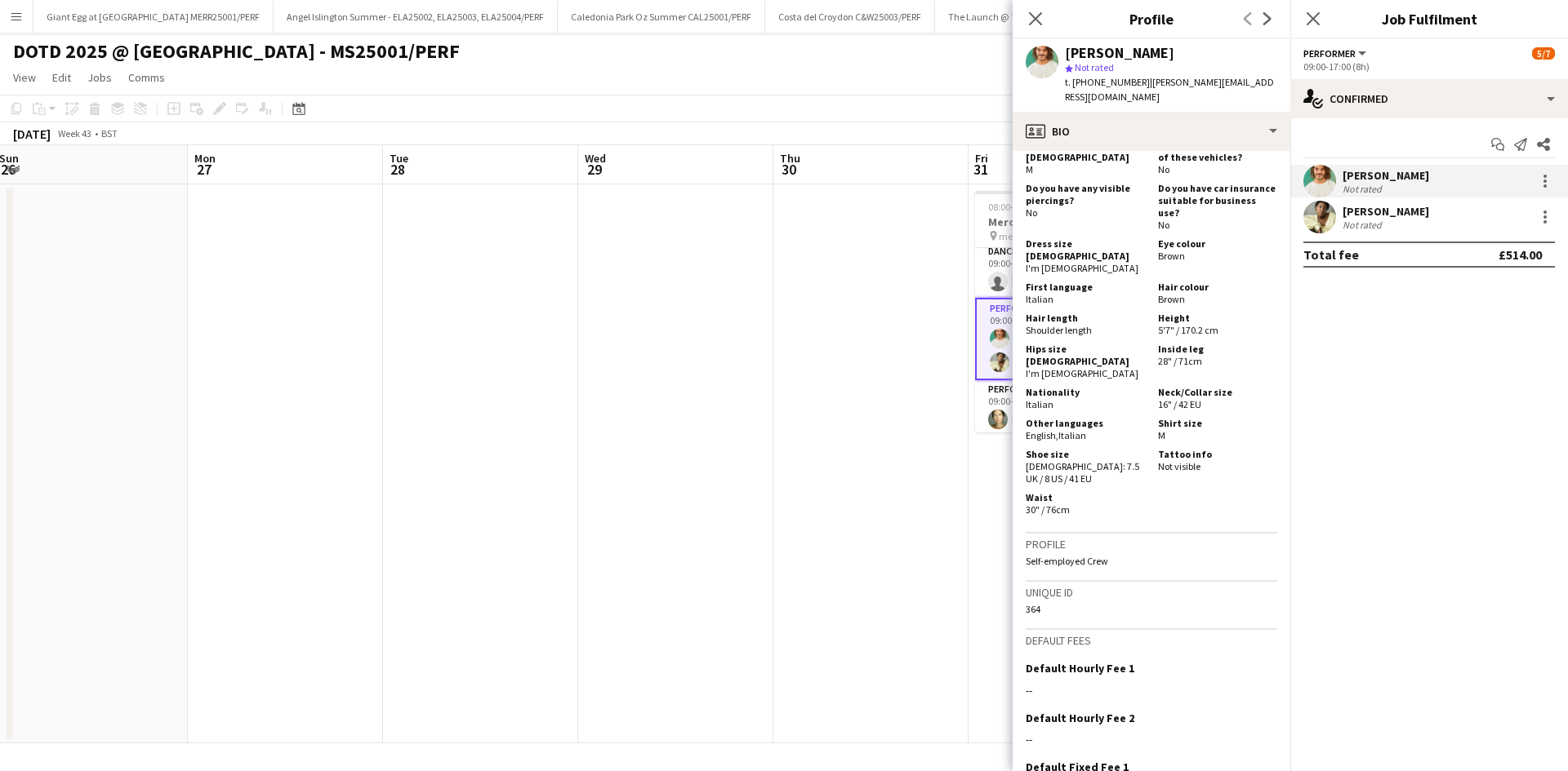
scroll to position [898, 0]
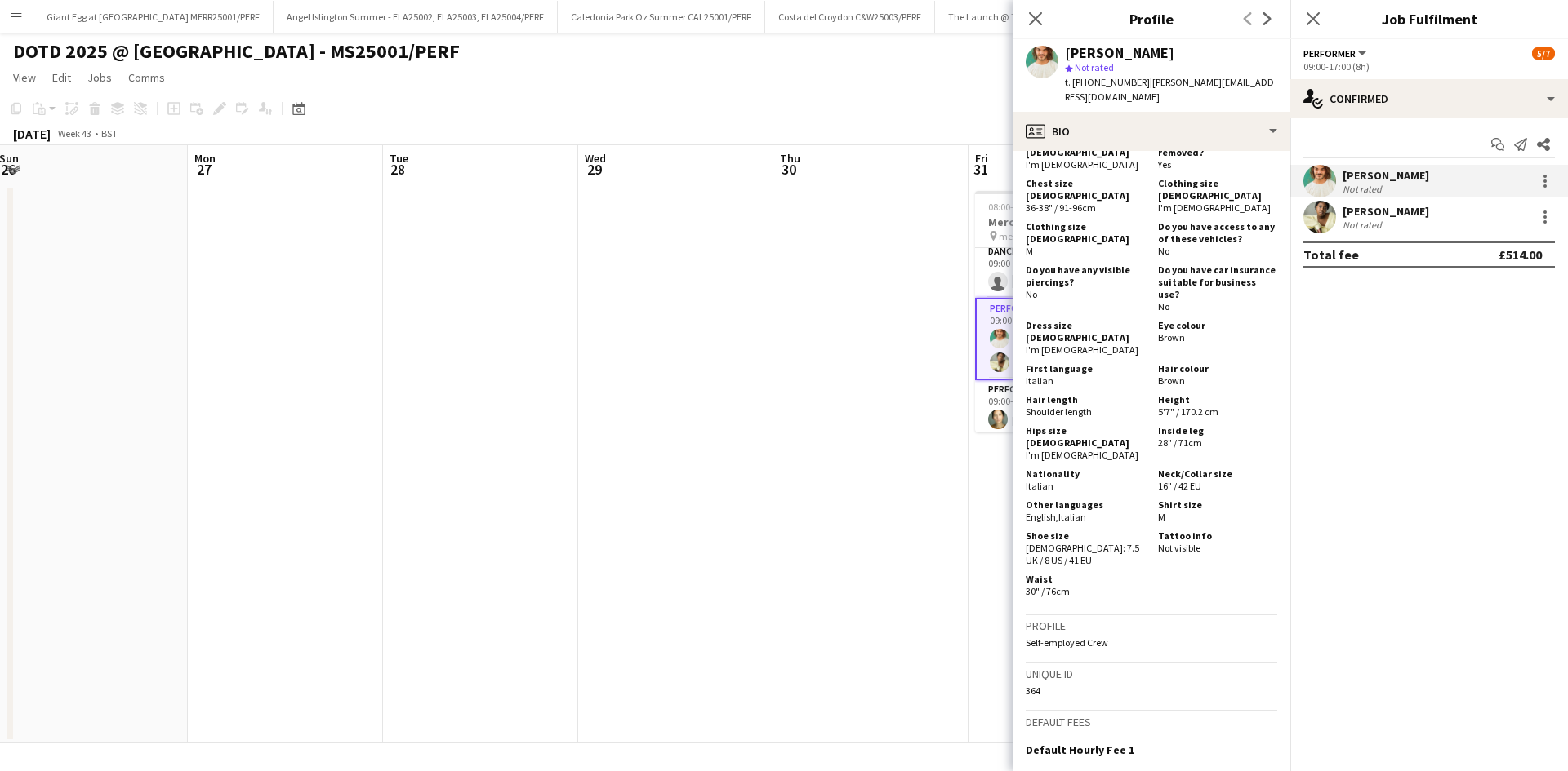
click at [690, 505] on app-date-cell at bounding box center [676, 464] width 195 height 559
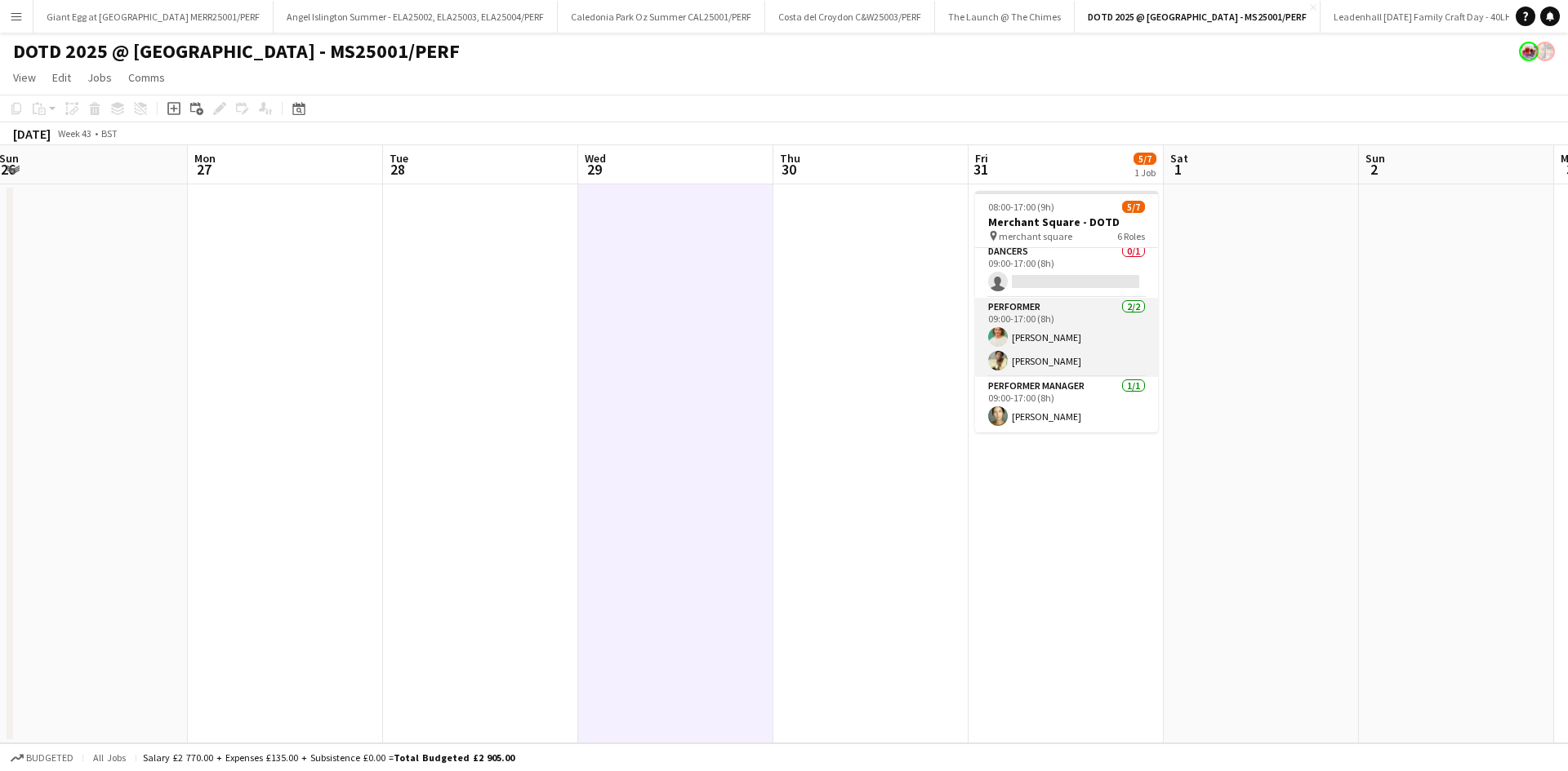
click at [1073, 362] on app-card-role "Performer [DATE] 09:00-17:00 (8h) [PERSON_NAME] [PERSON_NAME] Muzariri" at bounding box center [1066, 338] width 183 height 79
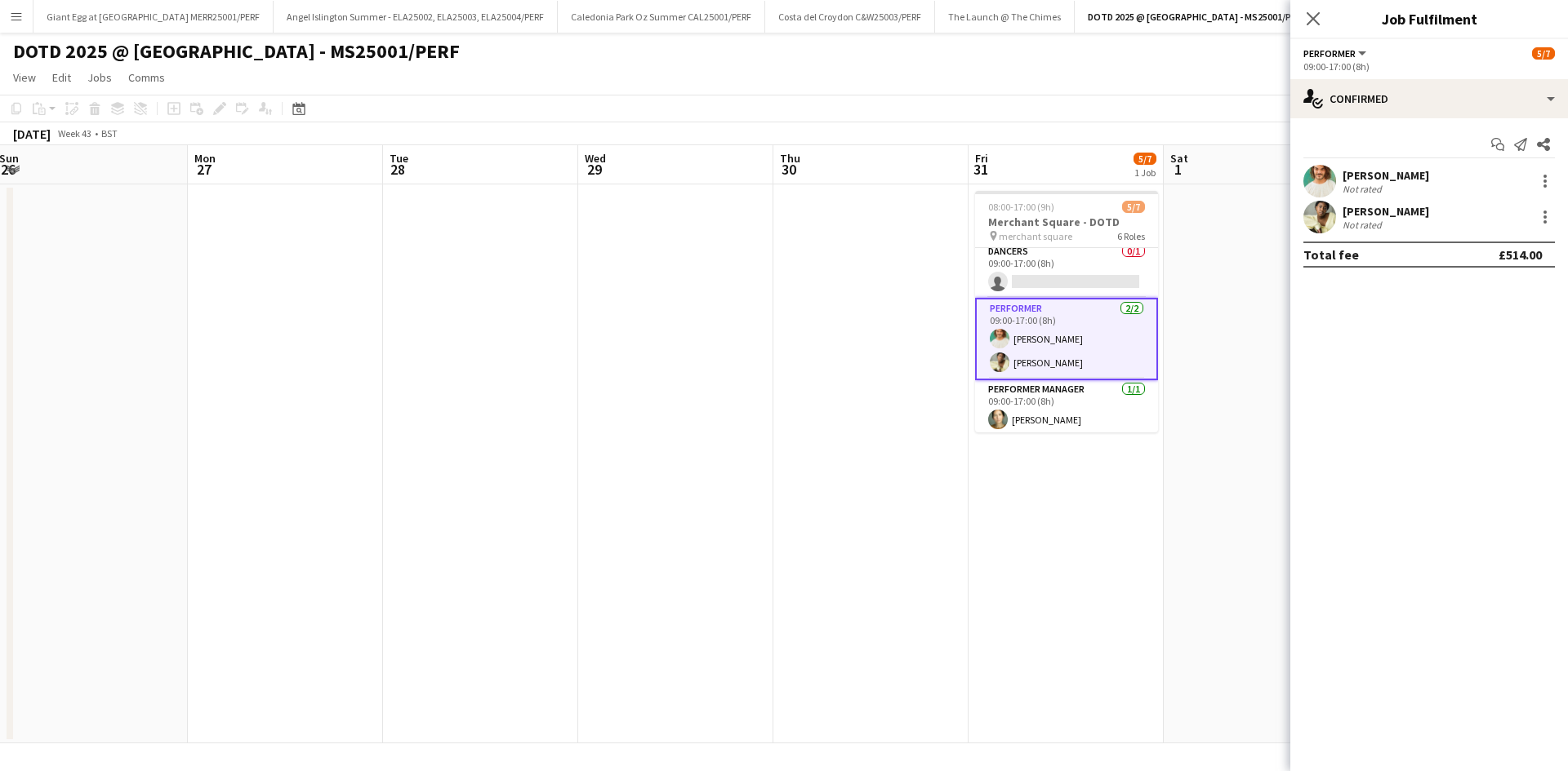
click at [1395, 214] on div "[PERSON_NAME]" at bounding box center [1385, 210] width 87 height 14
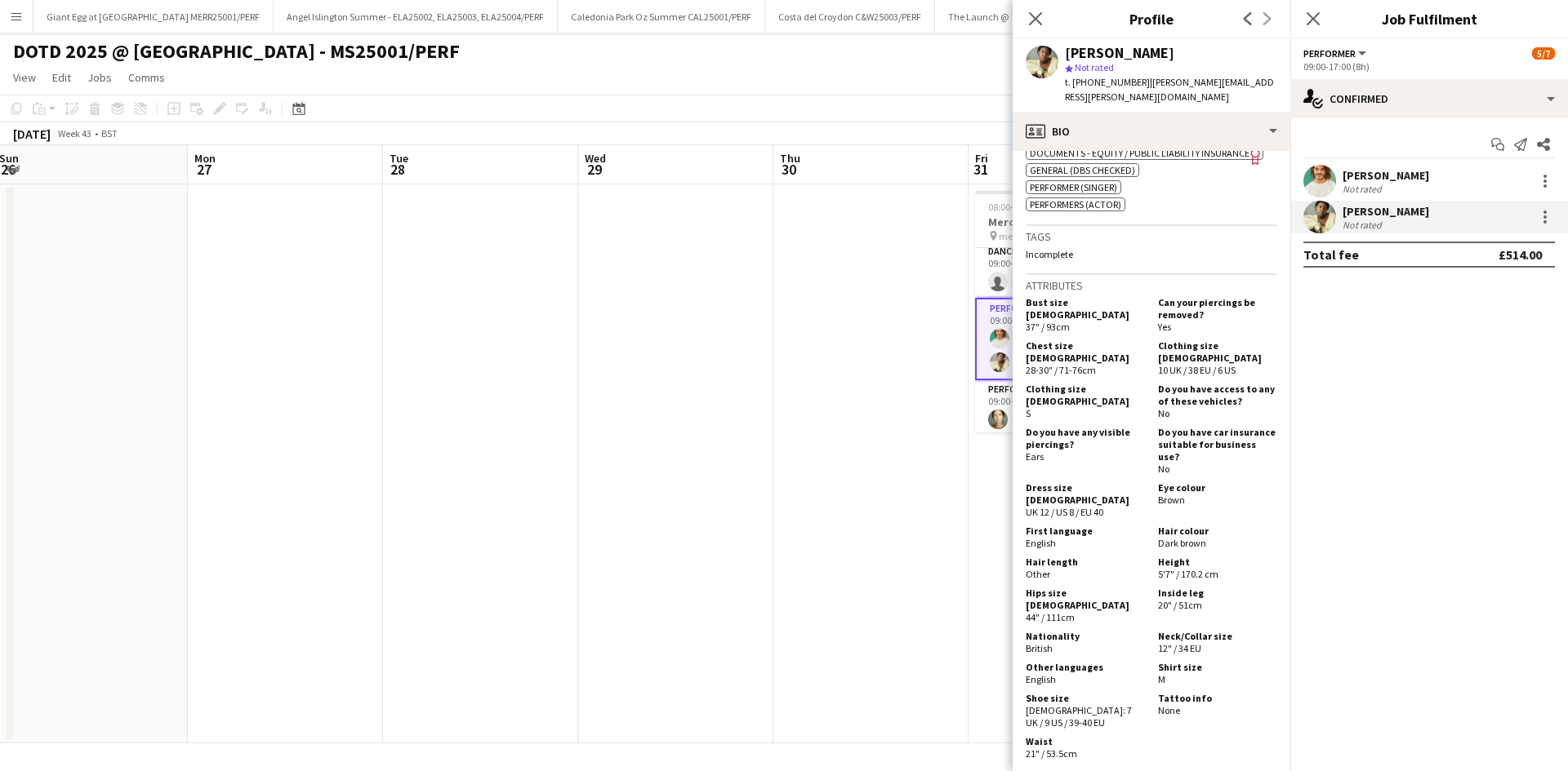
scroll to position [639, 0]
click at [881, 502] on app-date-cell at bounding box center [871, 464] width 195 height 559
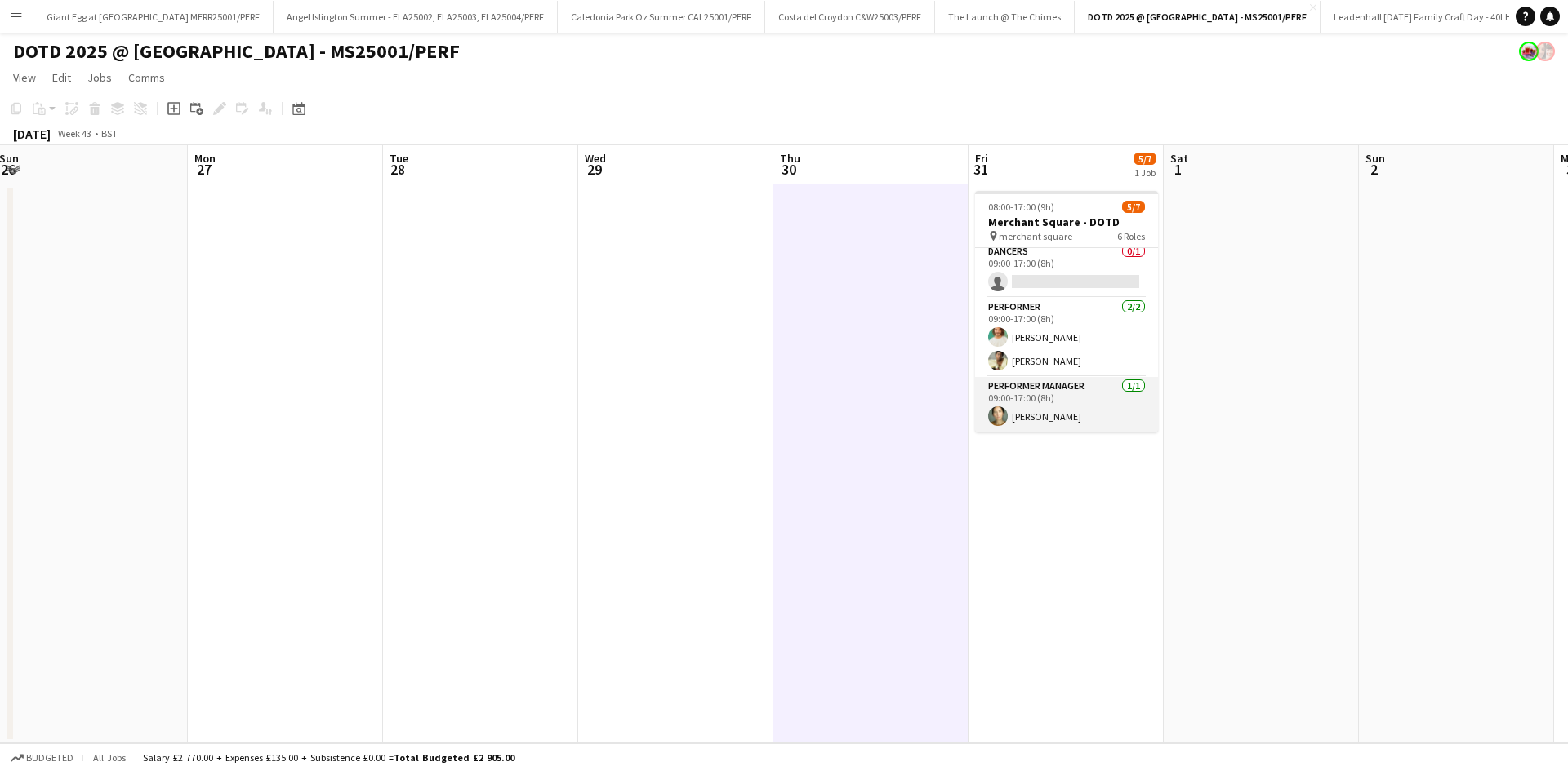
click at [1045, 399] on app-card-role "Performer Manager [DATE] 09:00-17:00 (8h) [PERSON_NAME]" at bounding box center [1066, 405] width 183 height 56
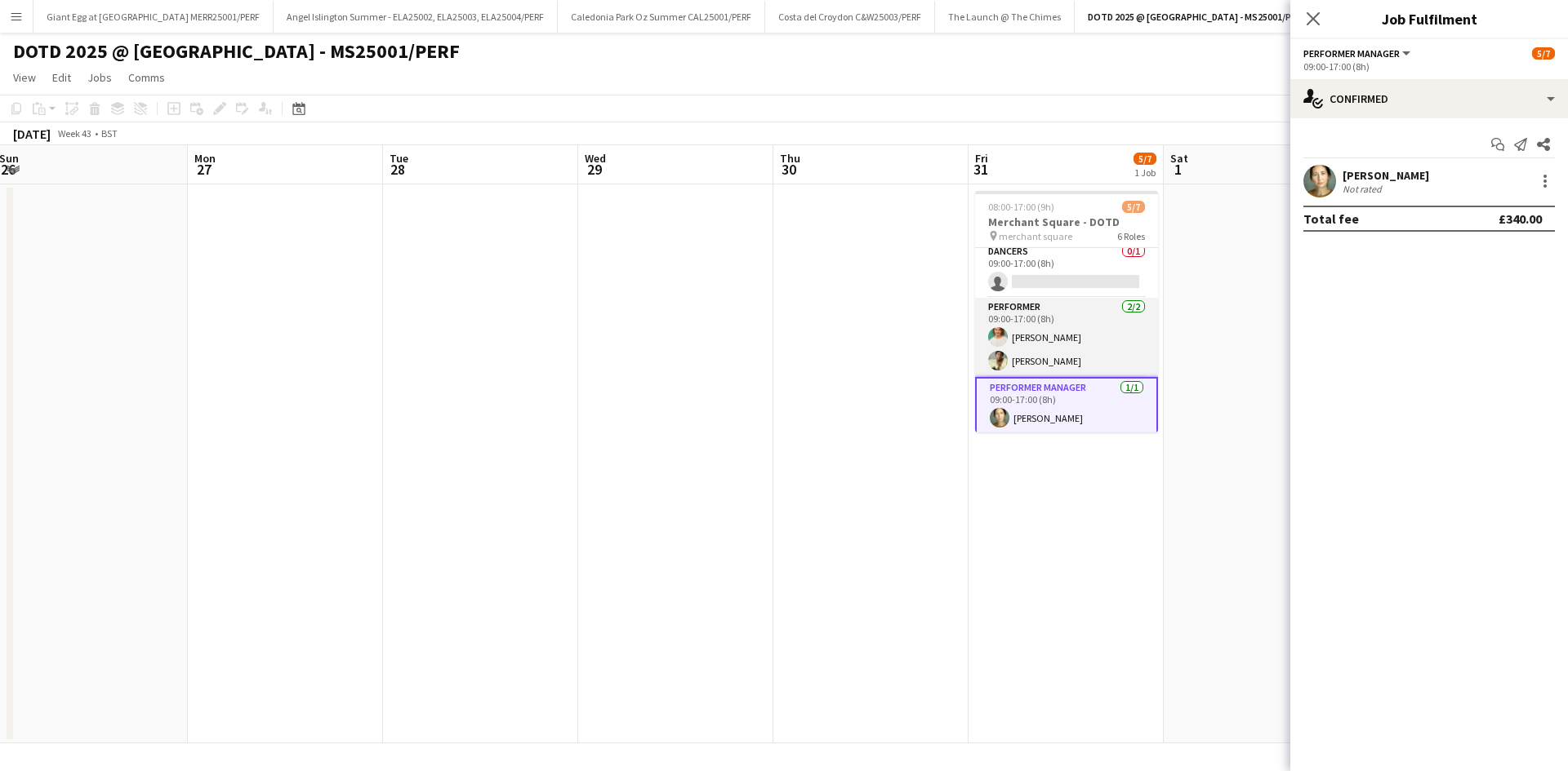
click at [1043, 370] on app-card-role "Performer [DATE] 09:00-17:00 (8h) [PERSON_NAME] [PERSON_NAME] Muzariri" at bounding box center [1066, 338] width 183 height 79
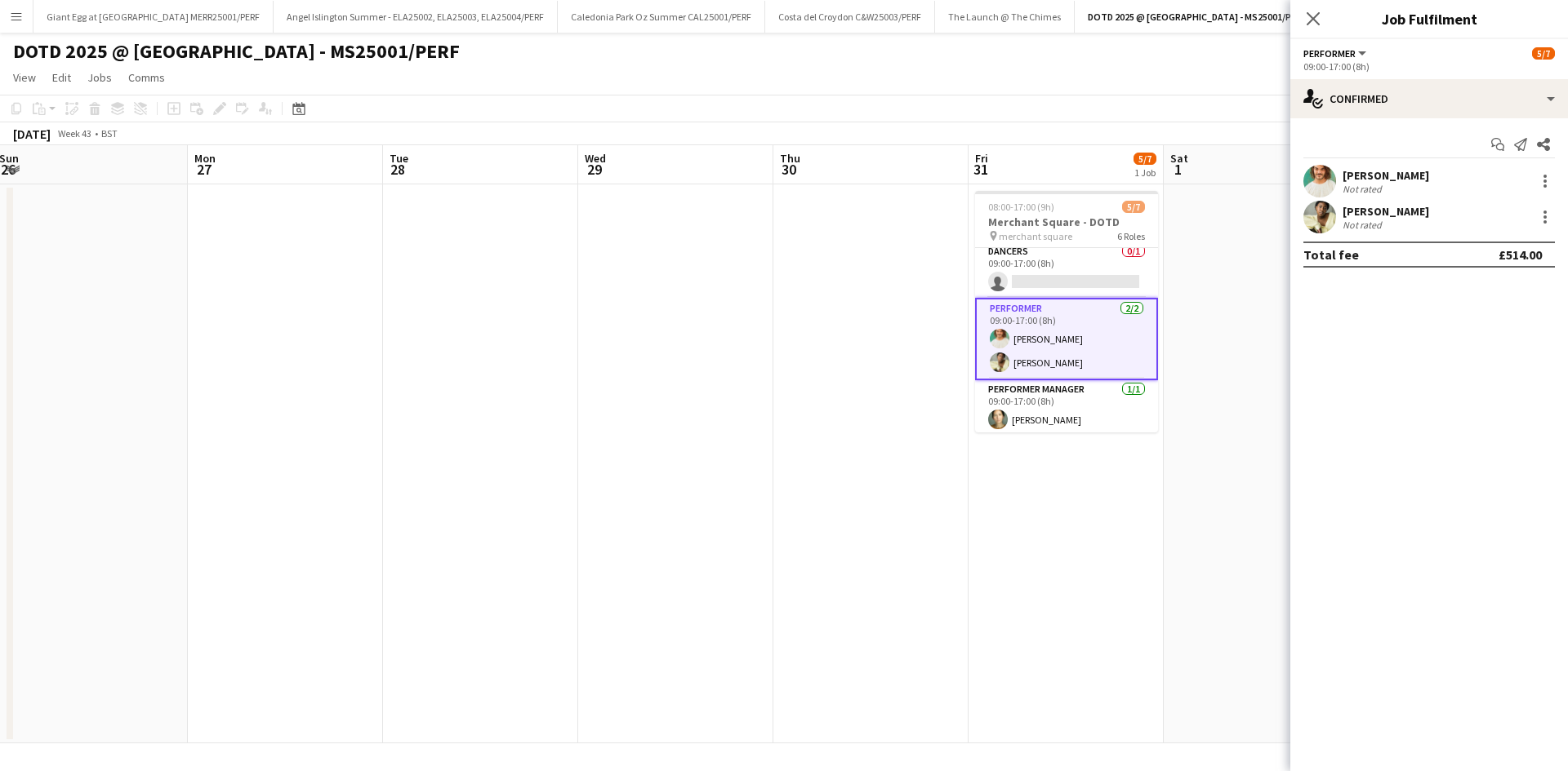
click at [1401, 212] on div "[PERSON_NAME]" at bounding box center [1385, 210] width 87 height 14
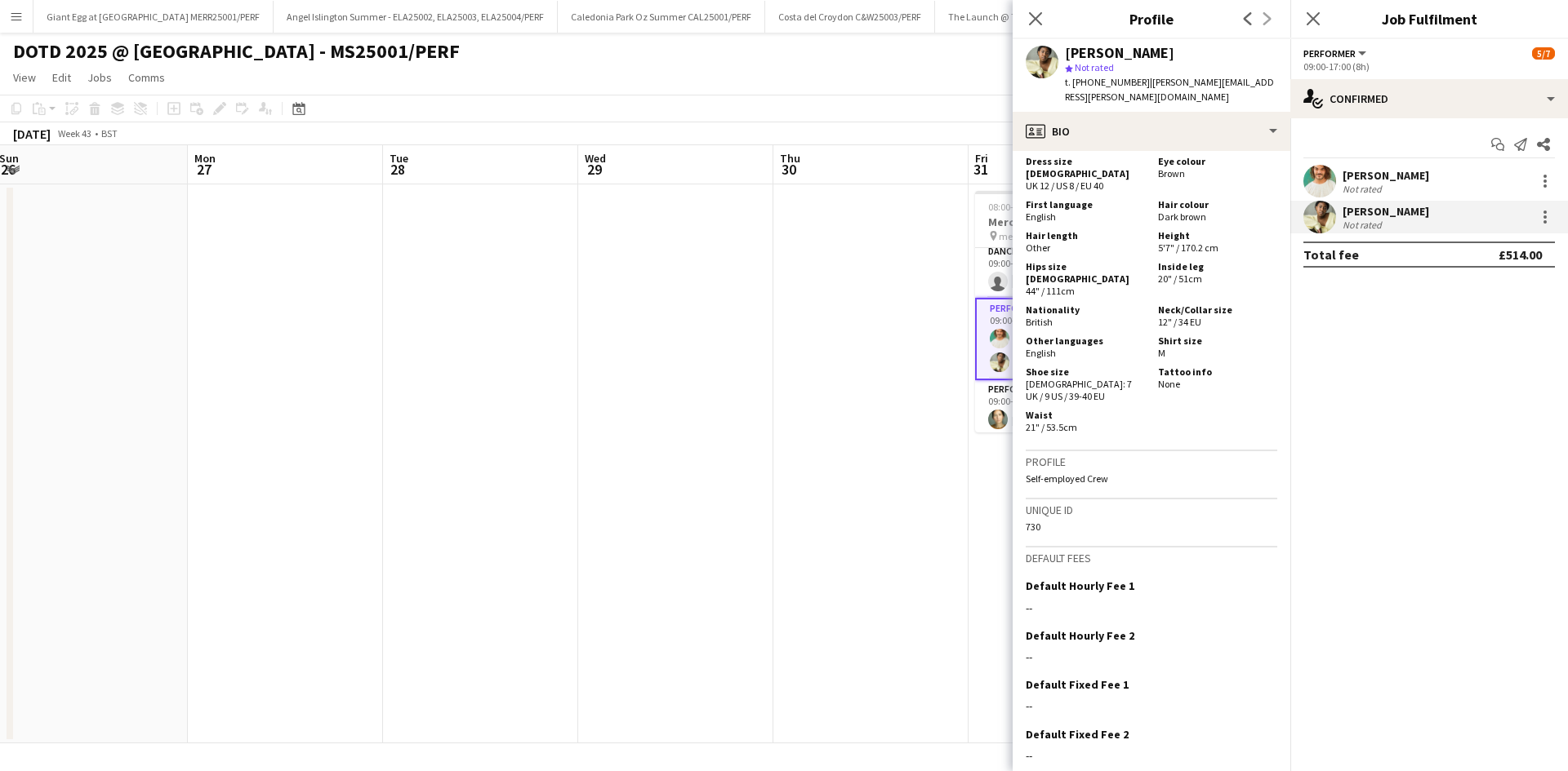
scroll to position [720, 0]
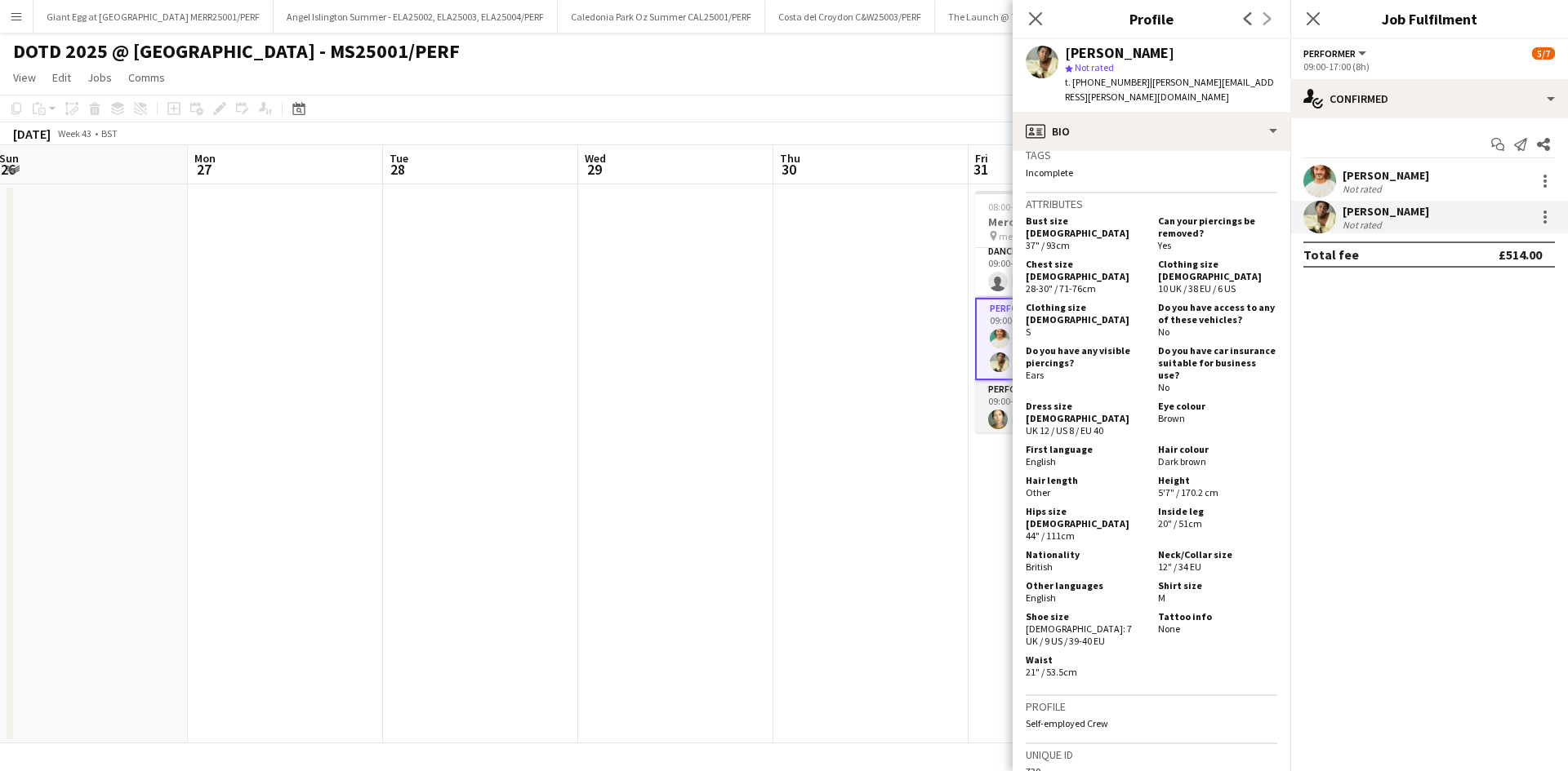
click at [1003, 407] on app-card-role "Performer Manager [DATE] 09:00-17:00 (8h) [PERSON_NAME]" at bounding box center [1066, 408] width 183 height 56
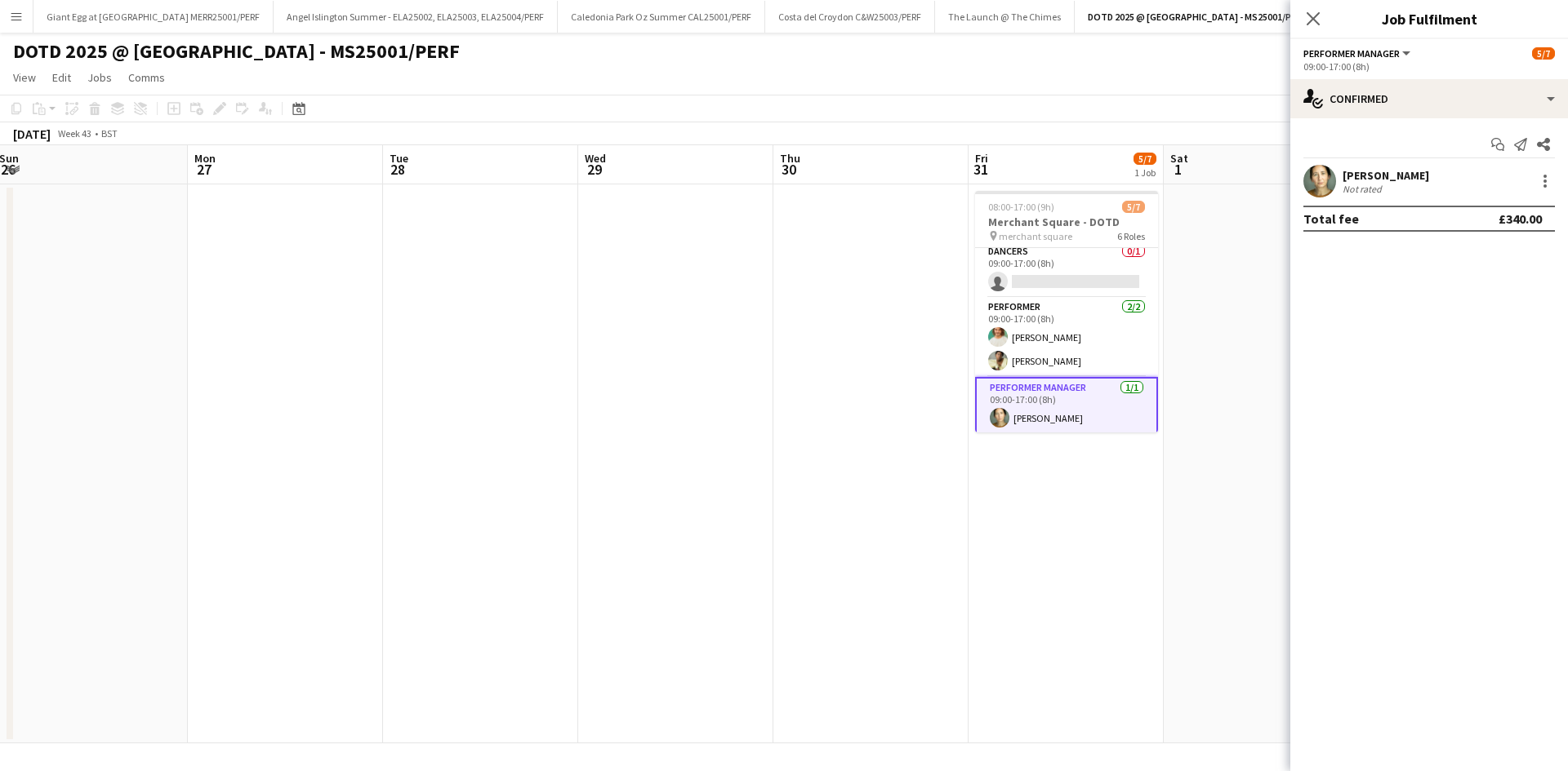
click at [1417, 181] on div "[PERSON_NAME]" at bounding box center [1385, 175] width 87 height 14
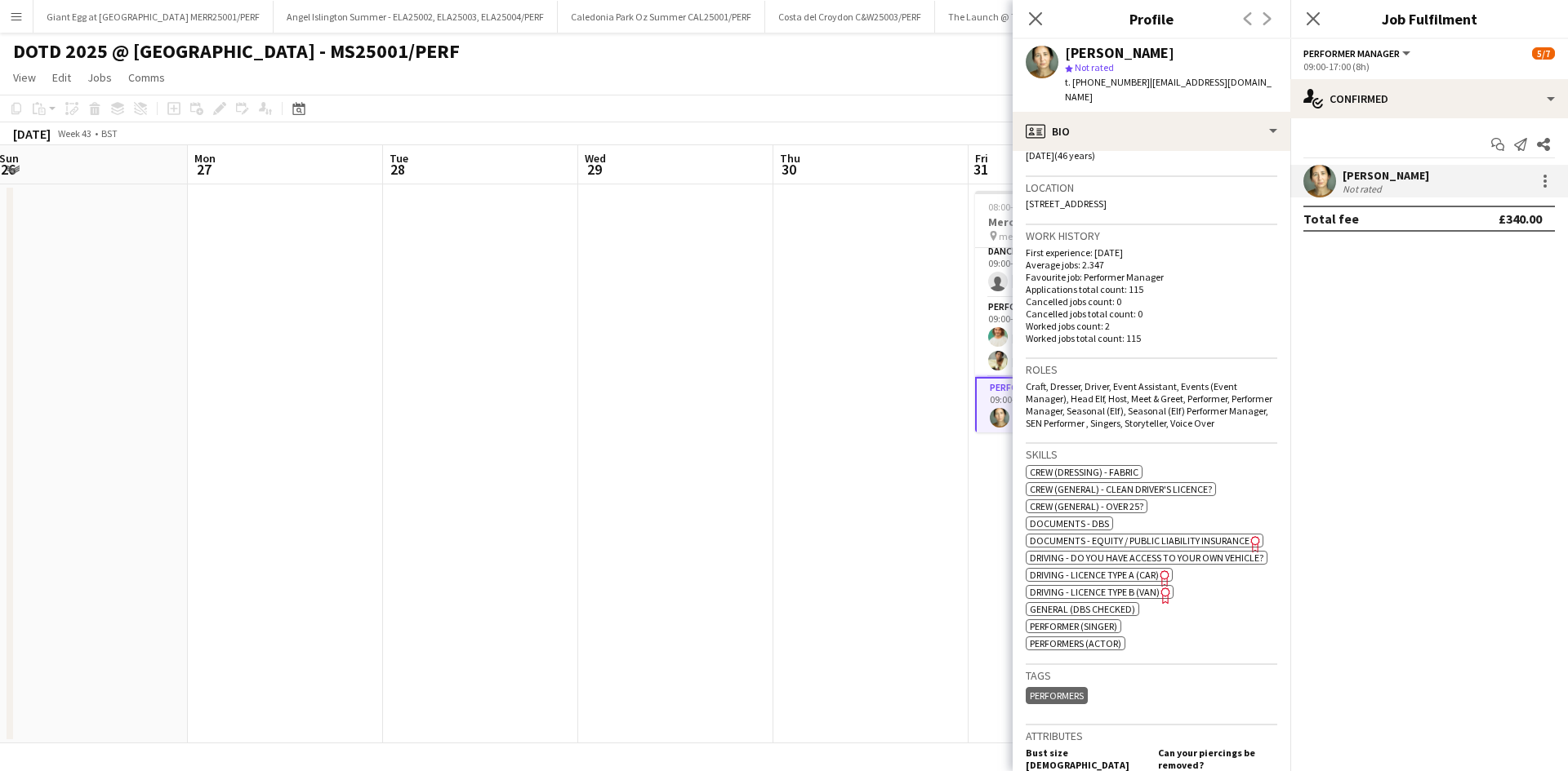
scroll to position [572, 0]
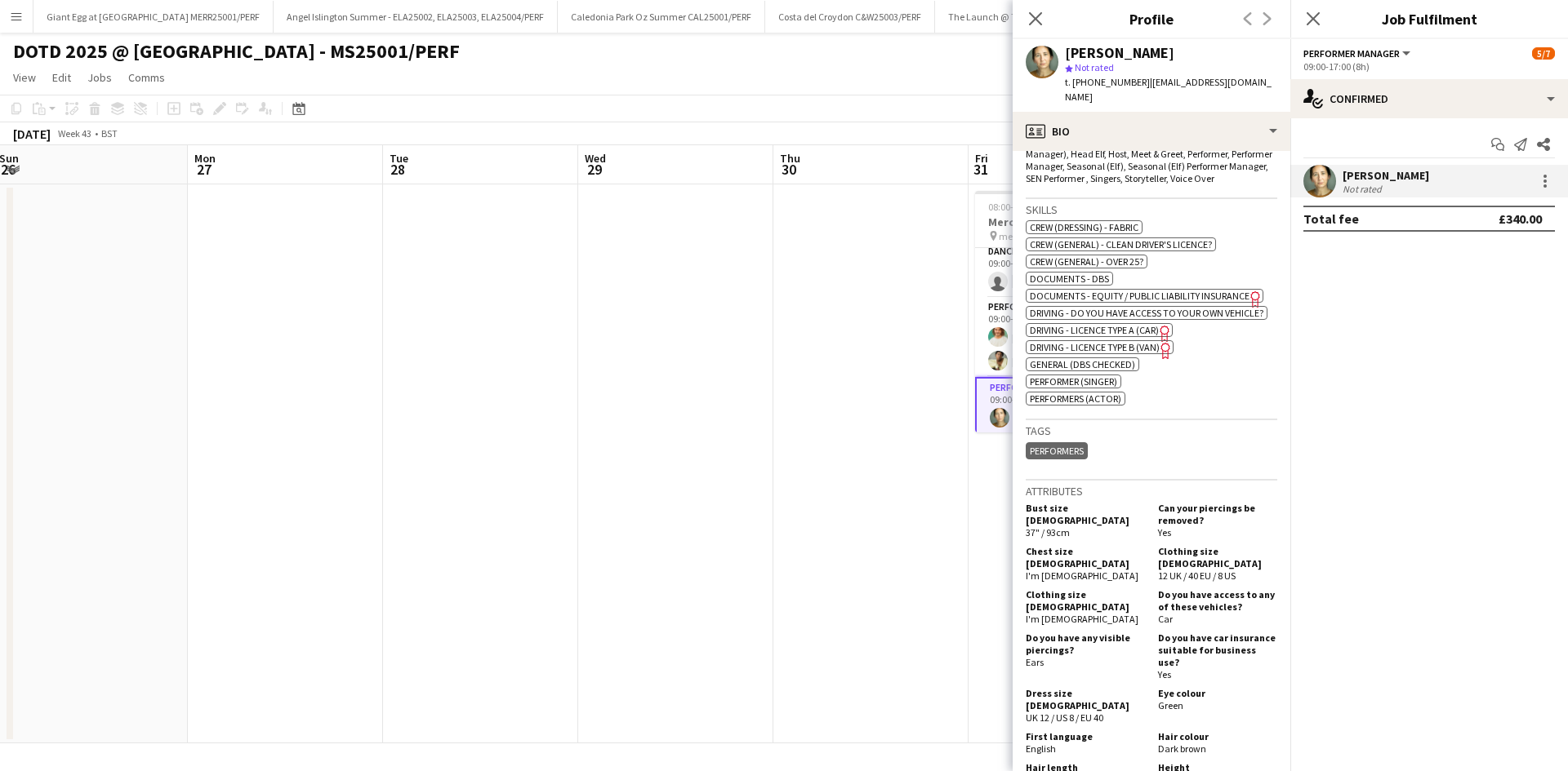
click at [933, 395] on app-date-cell at bounding box center [871, 464] width 195 height 559
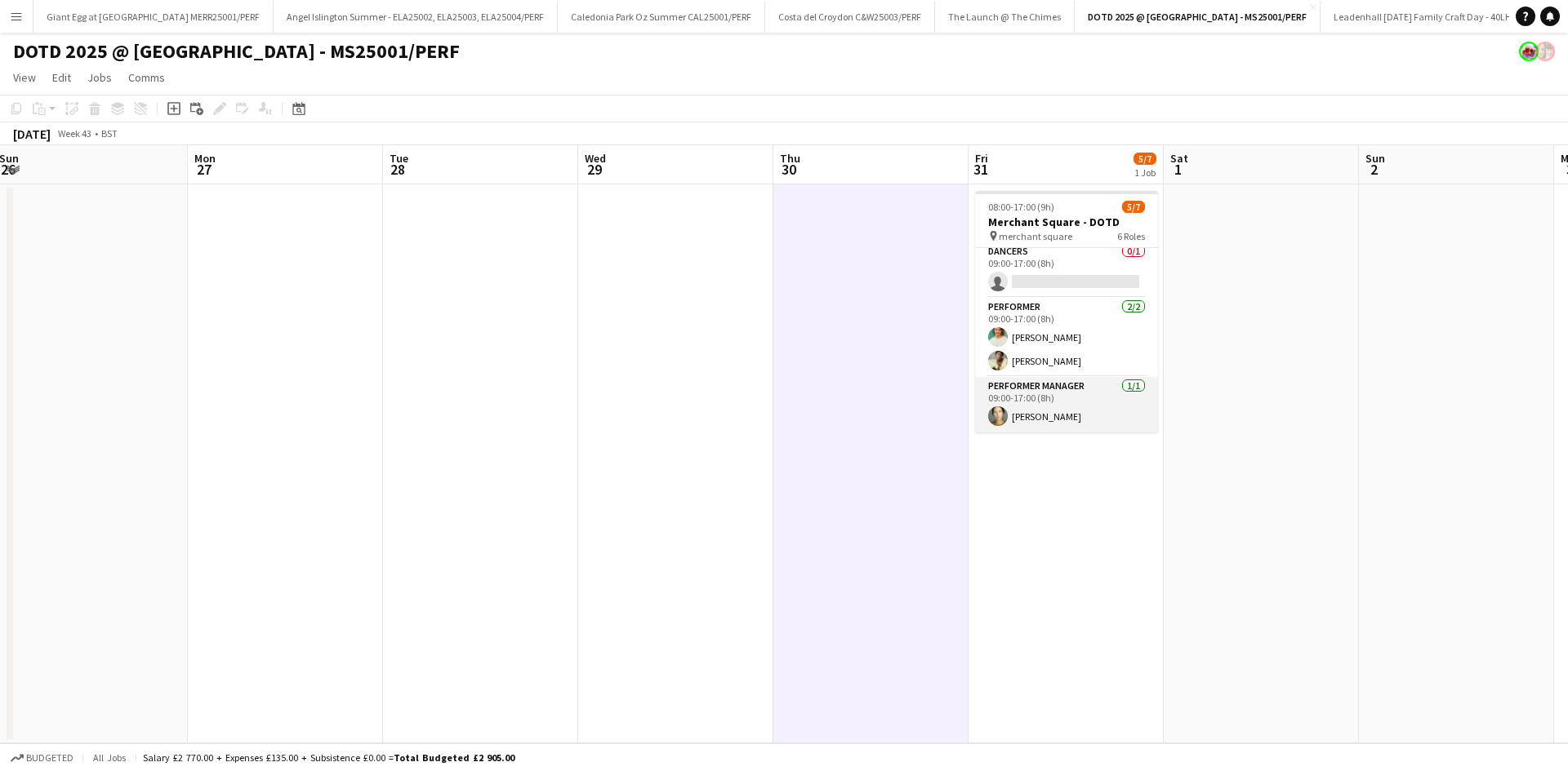
click at [1041, 419] on app-card-role "Performer Manager [DATE] 09:00-17:00 (8h) [PERSON_NAME]" at bounding box center [1066, 405] width 183 height 56
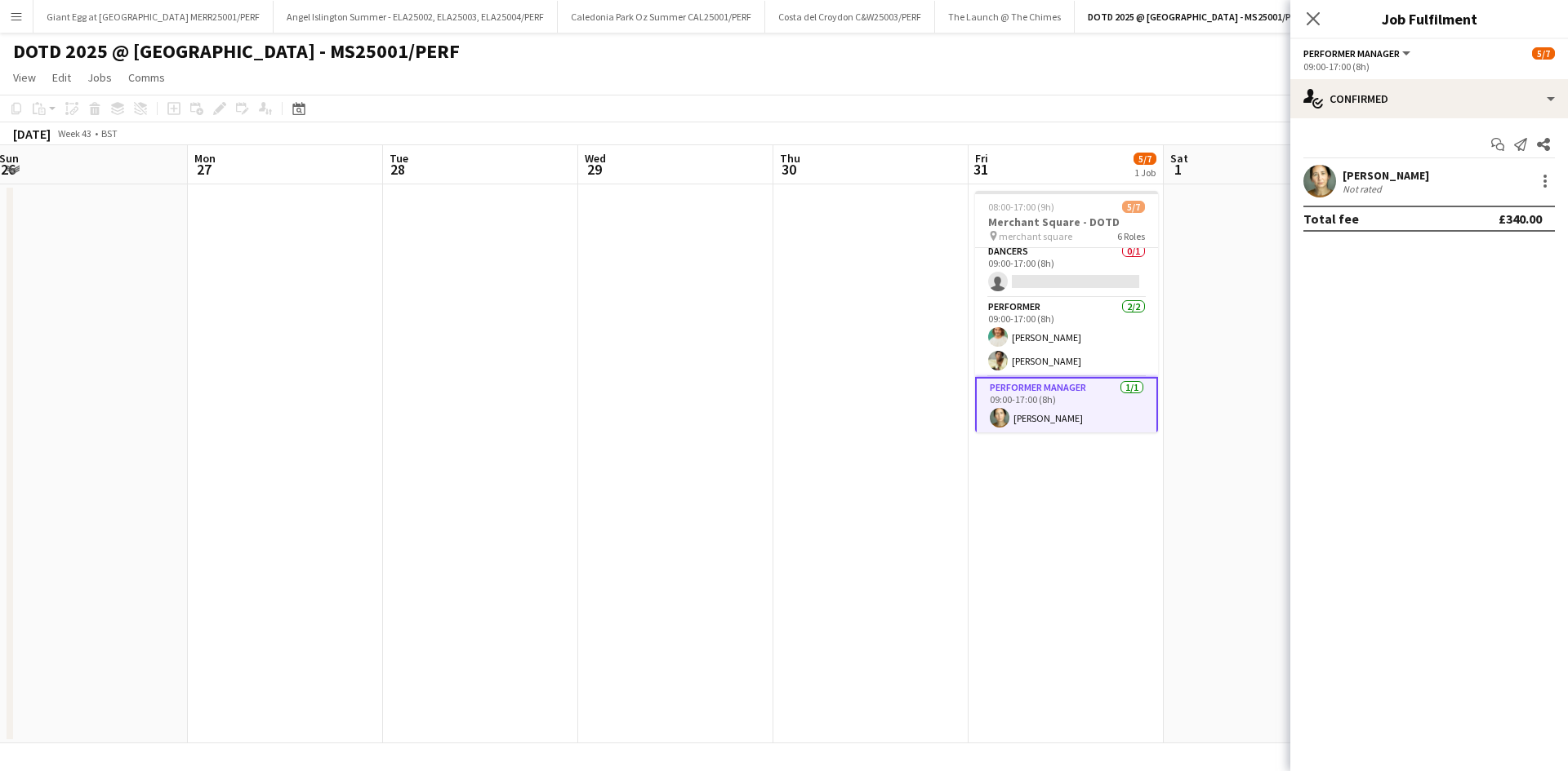
click at [1386, 178] on div "[PERSON_NAME]" at bounding box center [1385, 175] width 87 height 14
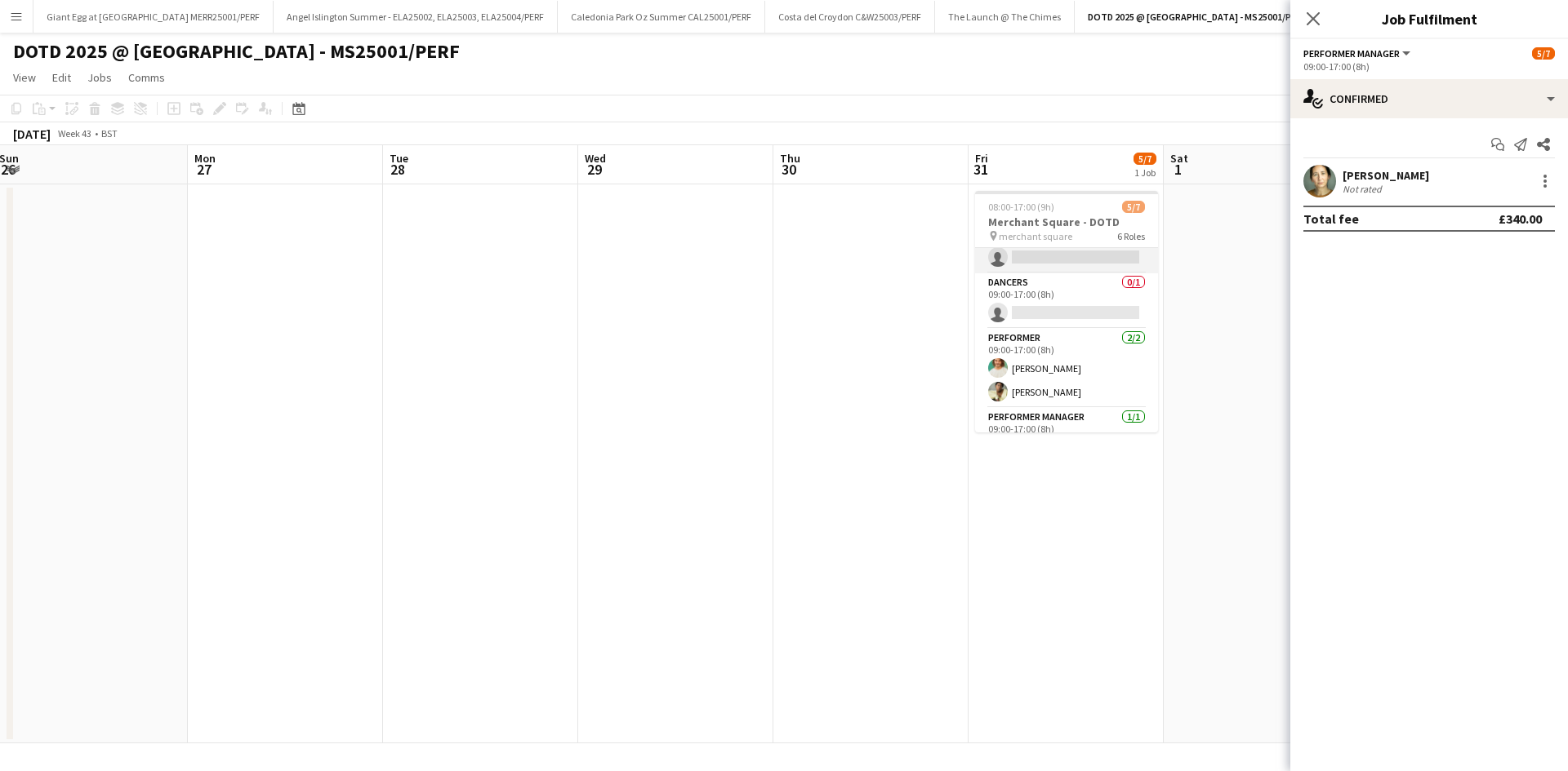
scroll to position [173, 0]
